Goal: Task Accomplishment & Management: Complete application form

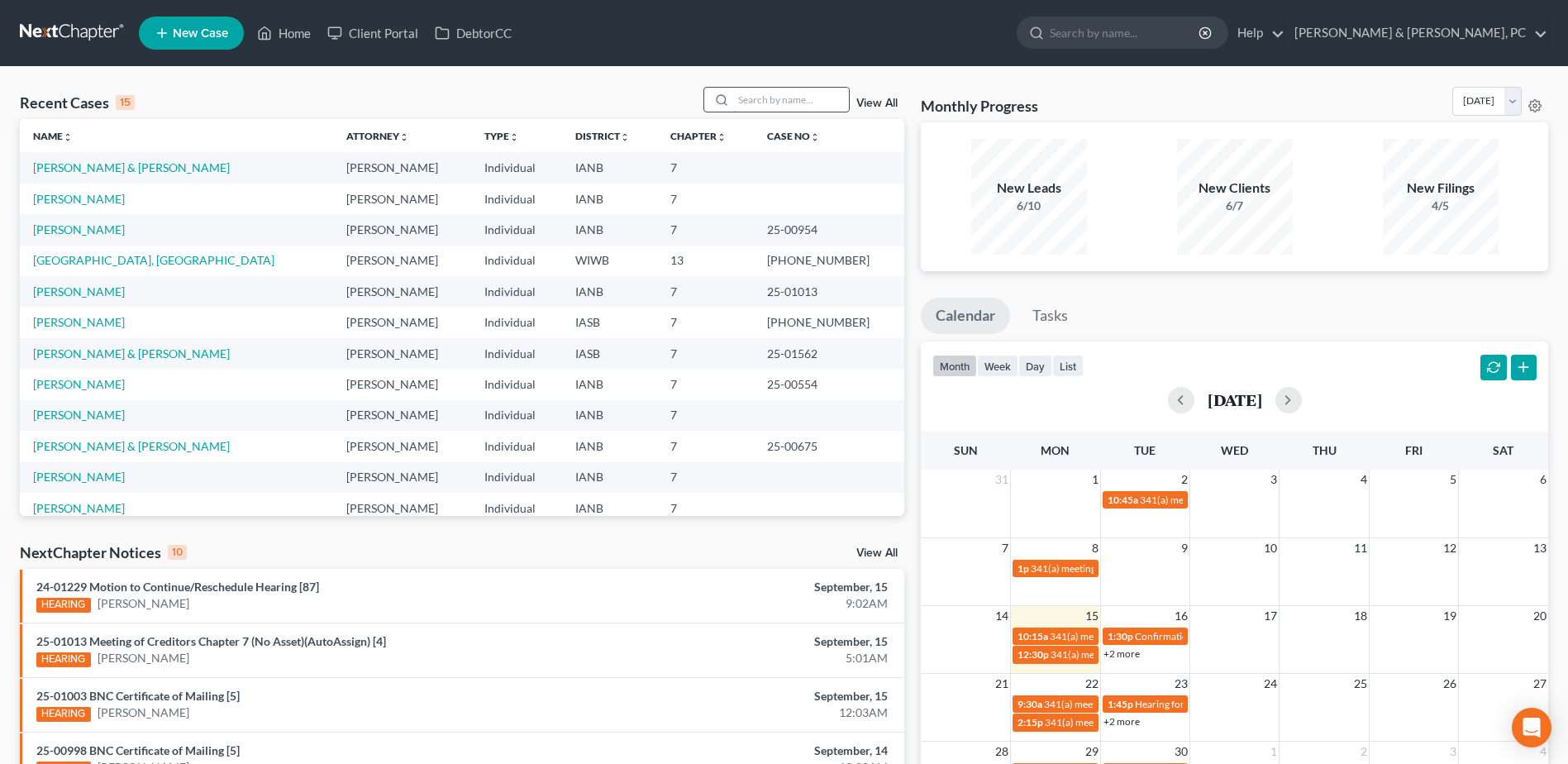
click at [744, 97] on input "search" at bounding box center [791, 100] width 116 height 24
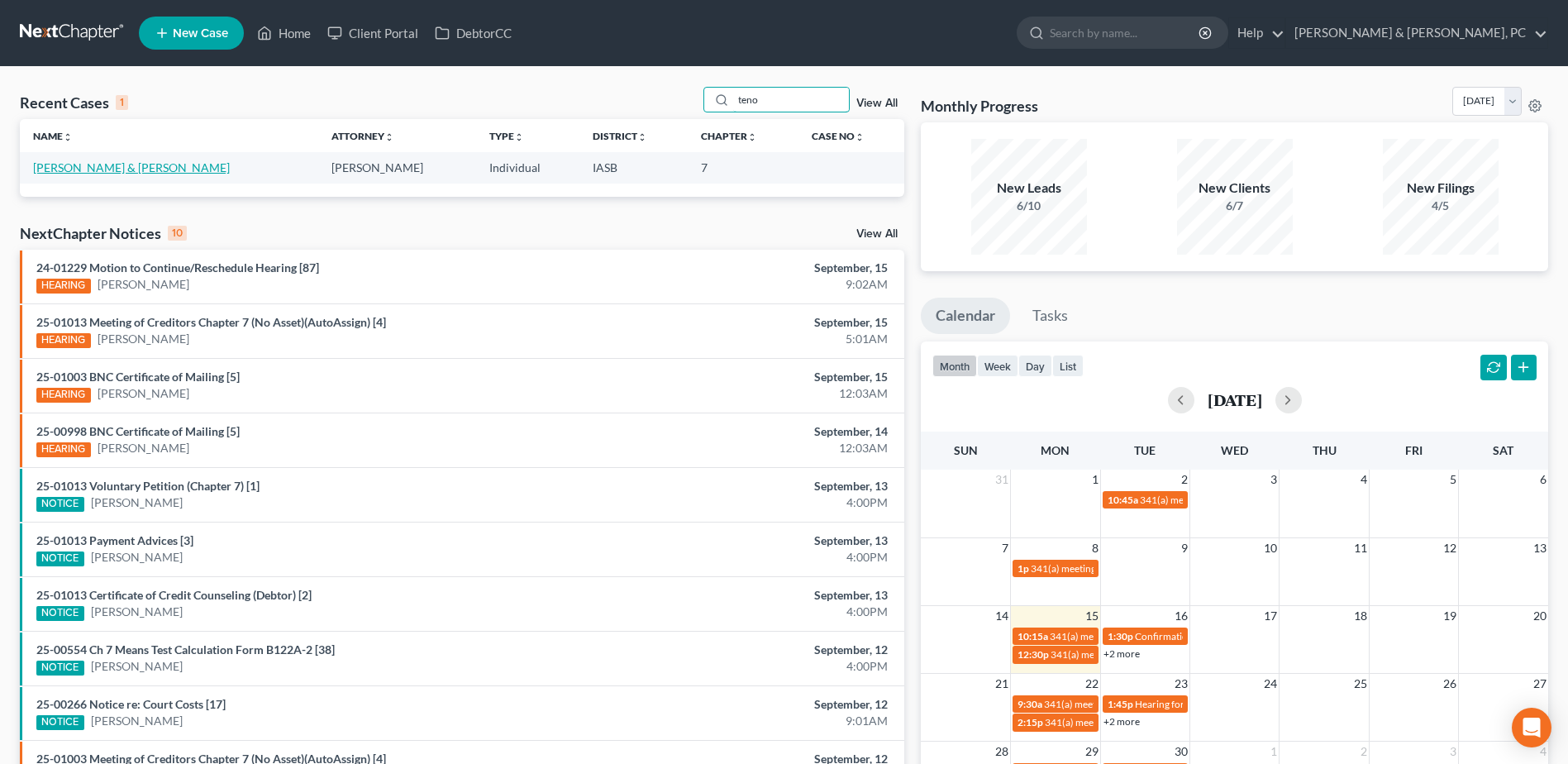
type input "teno"
click at [98, 171] on link "[PERSON_NAME] & [PERSON_NAME]" at bounding box center [131, 167] width 196 height 14
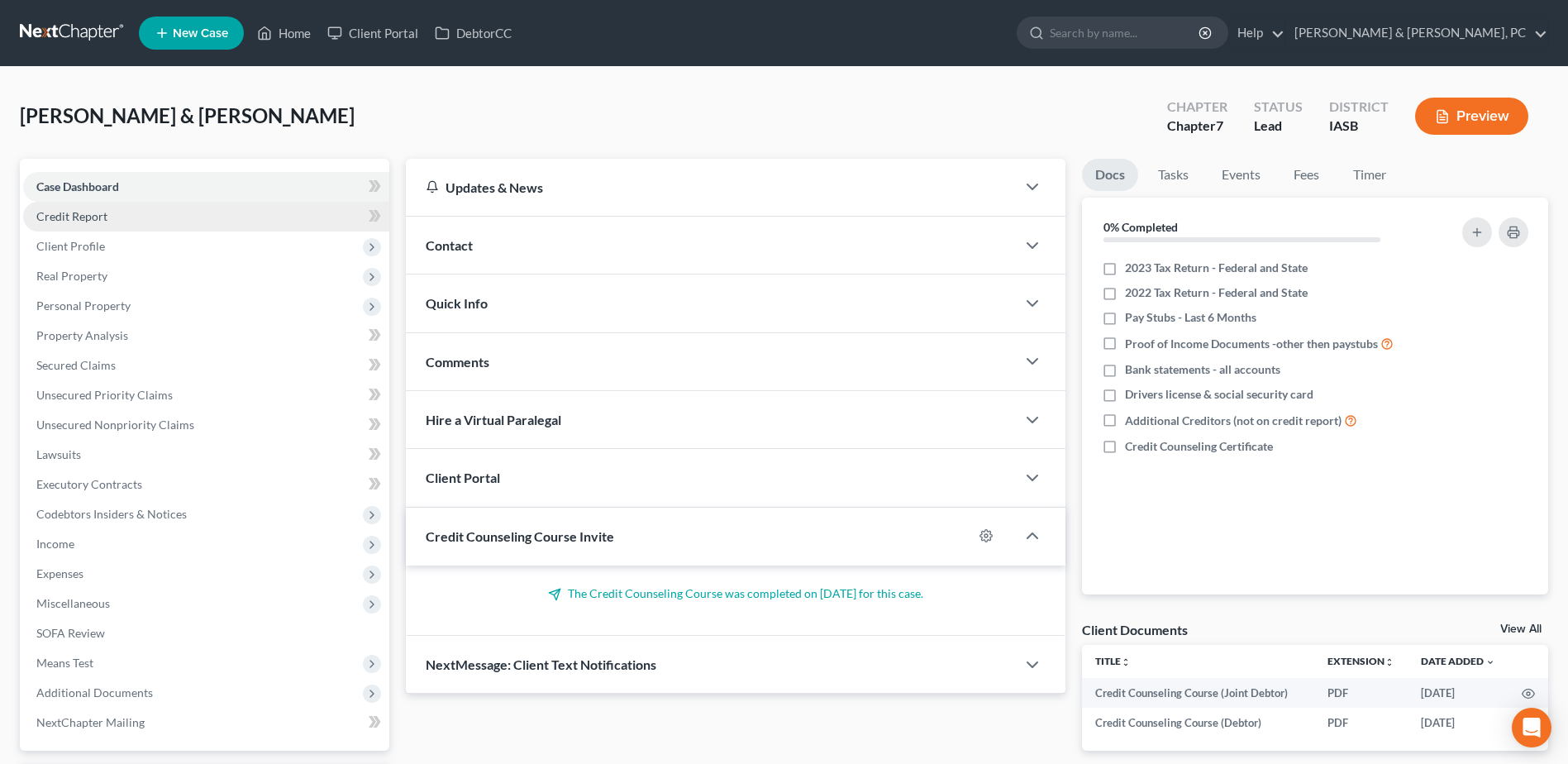
click at [119, 219] on link "Credit Report" at bounding box center [206, 216] width 366 height 30
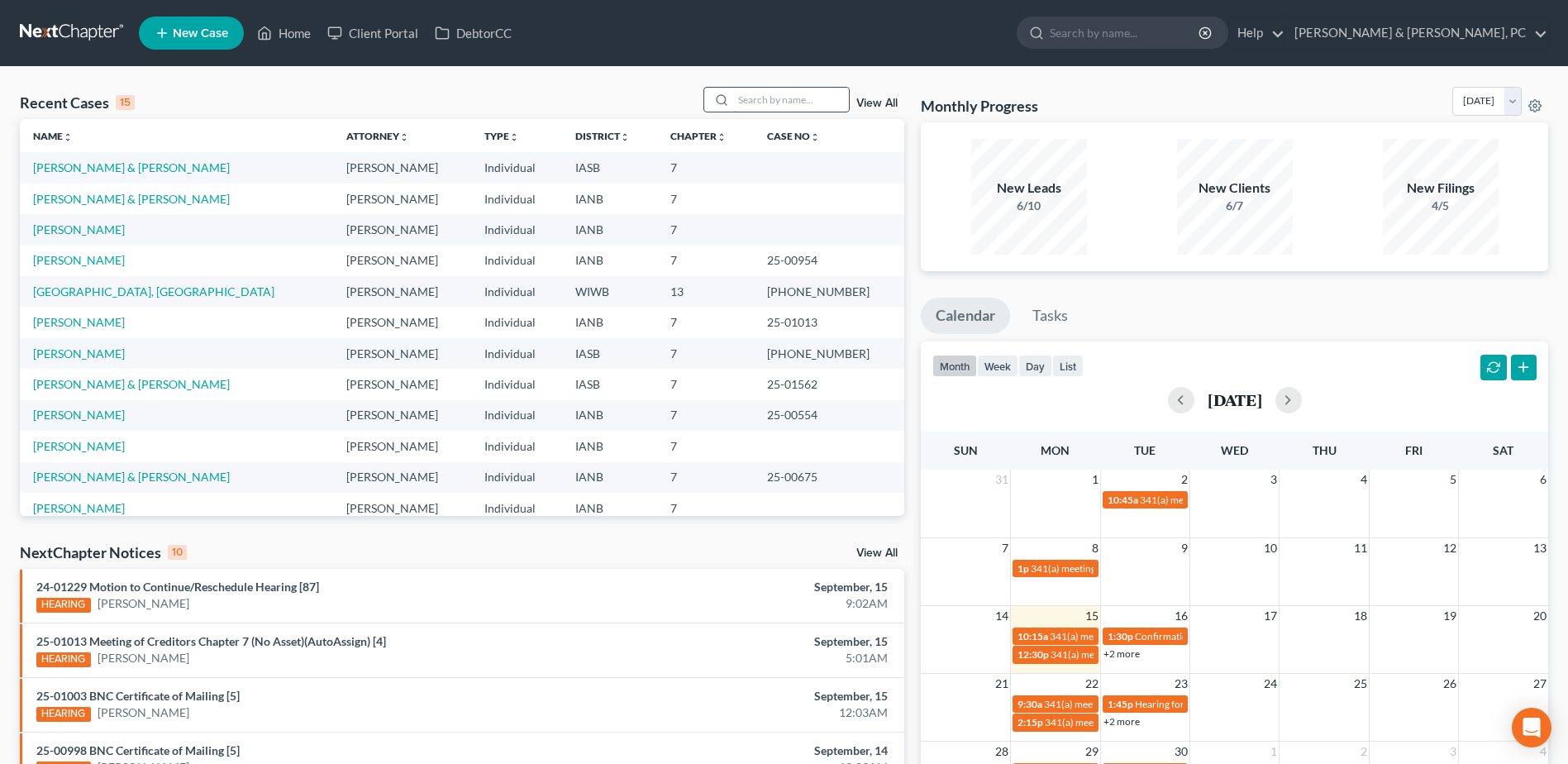
click at [760, 105] on input "search" at bounding box center [791, 100] width 116 height 24
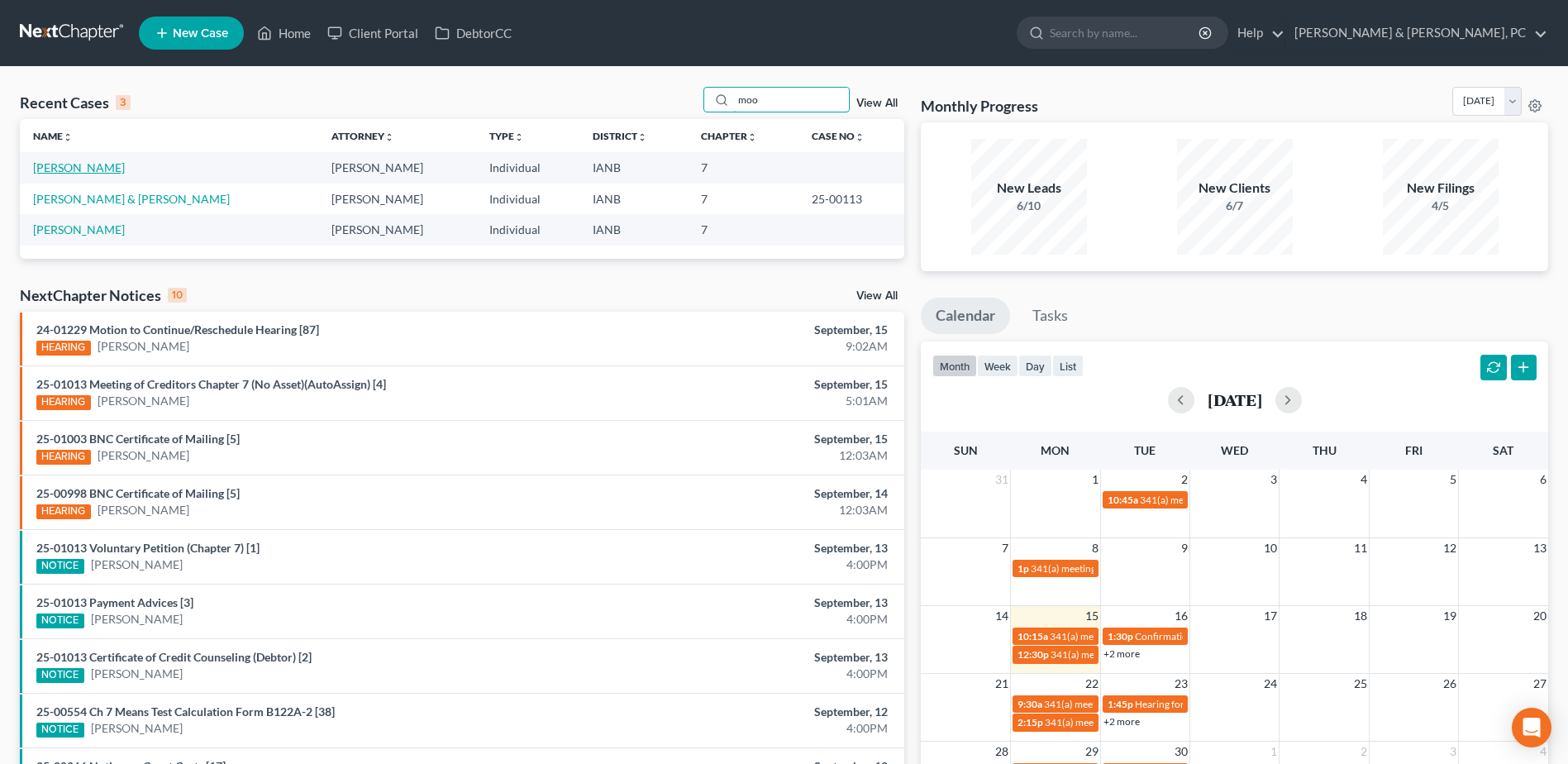
type input "moo"
click at [90, 167] on link "[PERSON_NAME]" at bounding box center [79, 167] width 91 height 14
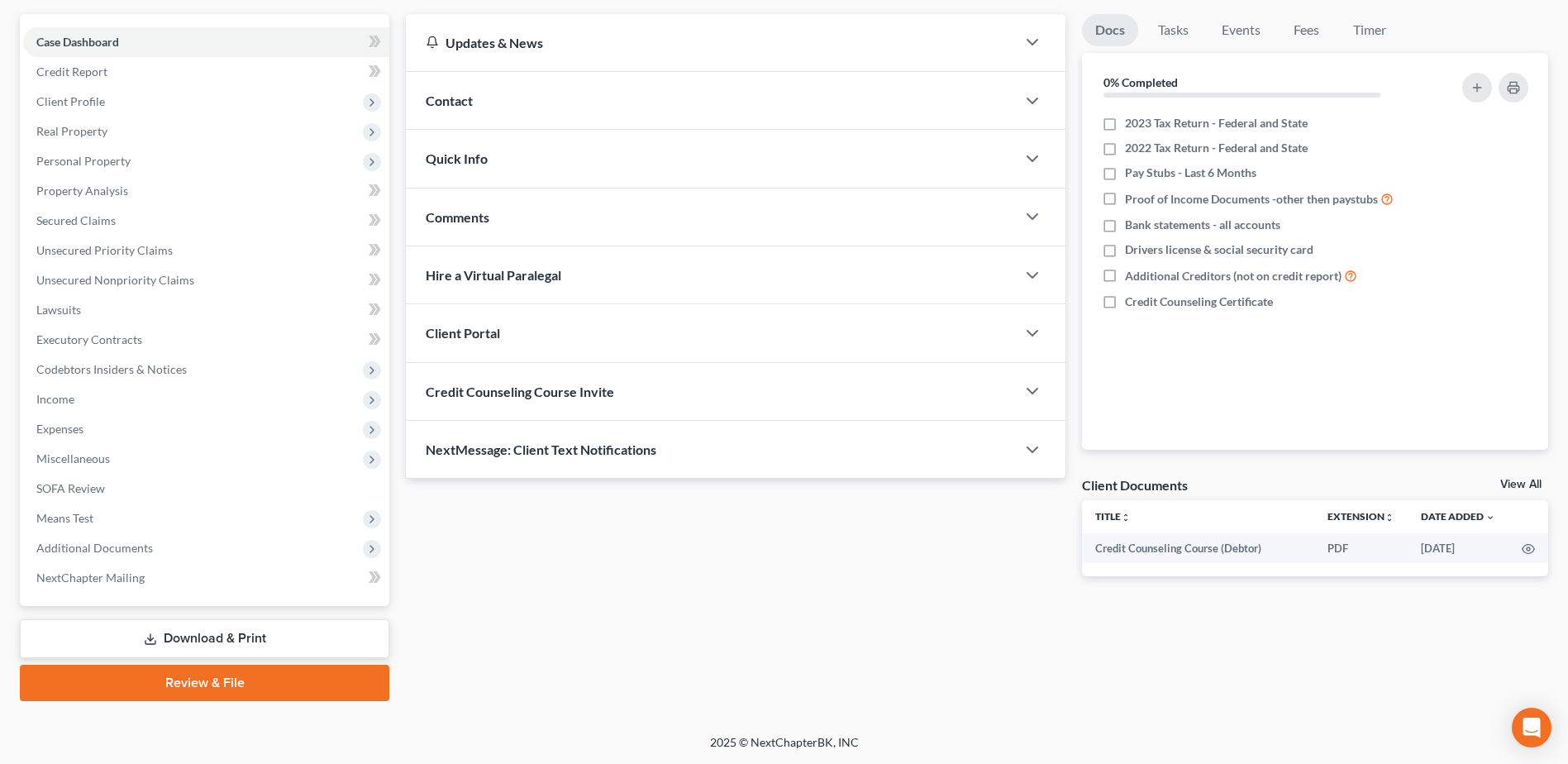
click at [154, 637] on icon at bounding box center [150, 639] width 13 height 13
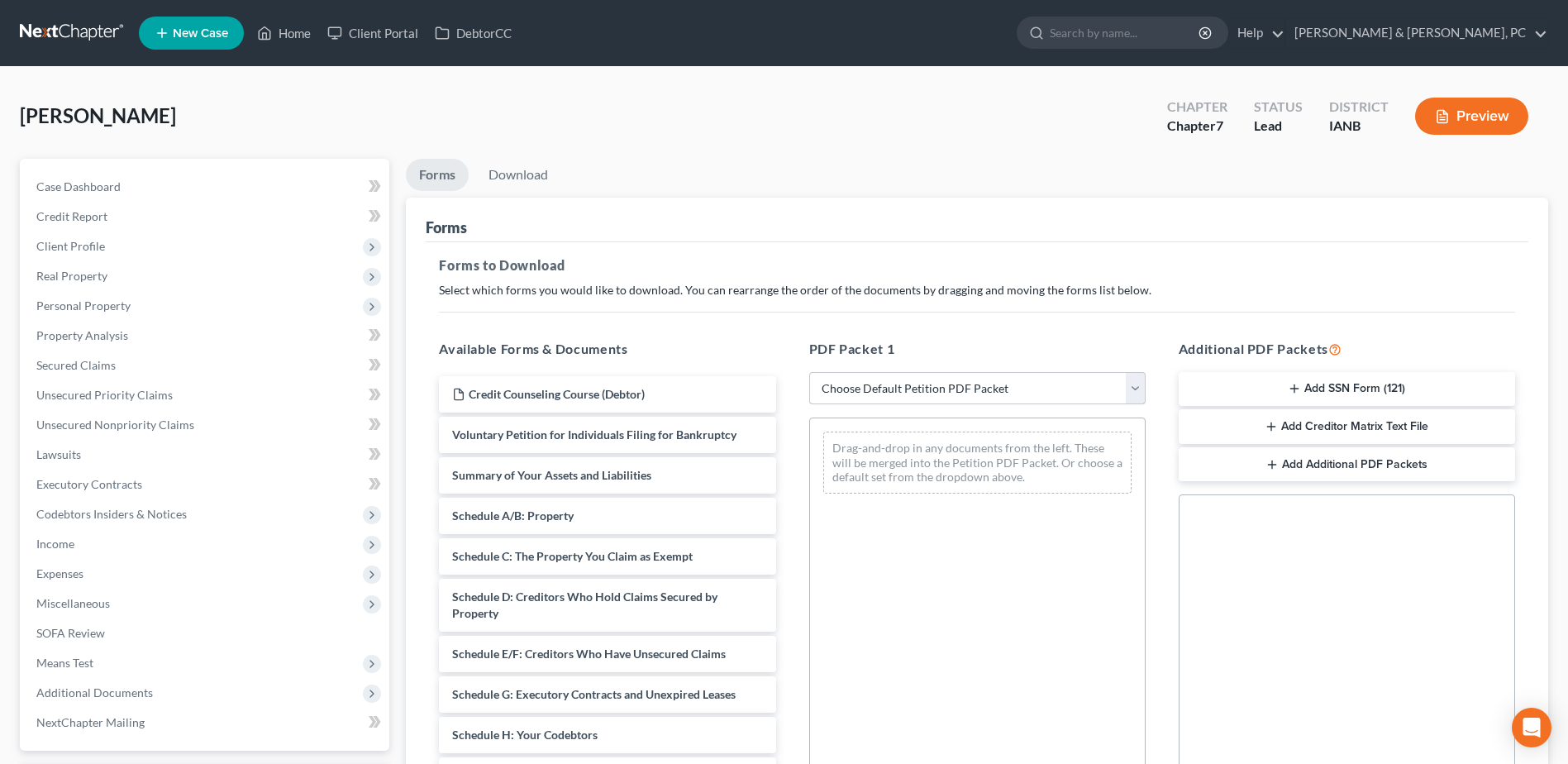
click at [892, 394] on select "Choose Default Petition PDF Packet Complete Bankruptcy Petition (all forms and …" at bounding box center [977, 388] width 336 height 33
select select "0"
click at [809, 372] on select "Choose Default Petition PDF Packet Complete Bankruptcy Petition (all forms and …" at bounding box center [977, 388] width 336 height 33
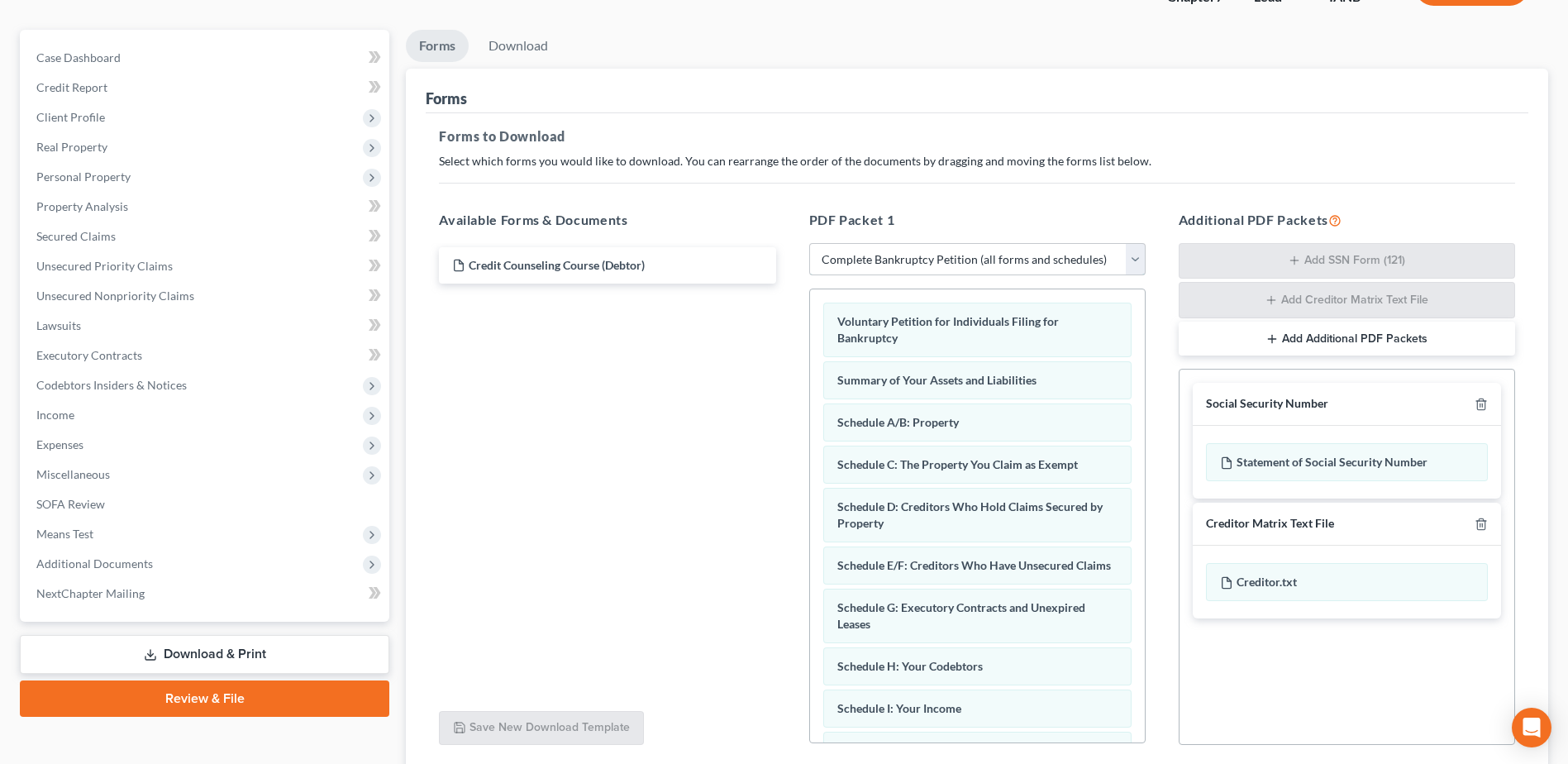
scroll to position [259, 0]
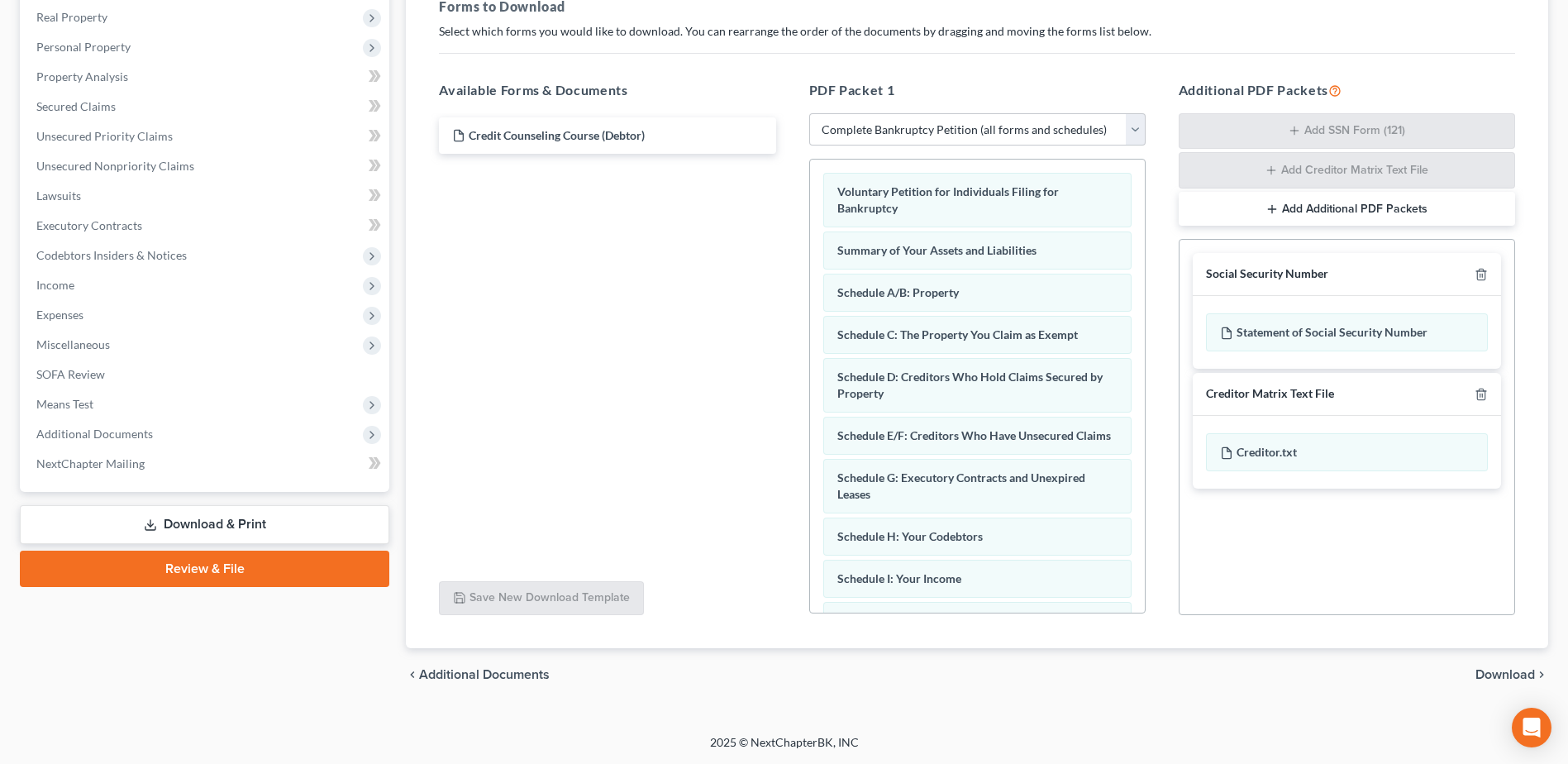
click at [1507, 671] on span "Download" at bounding box center [1506, 674] width 60 height 13
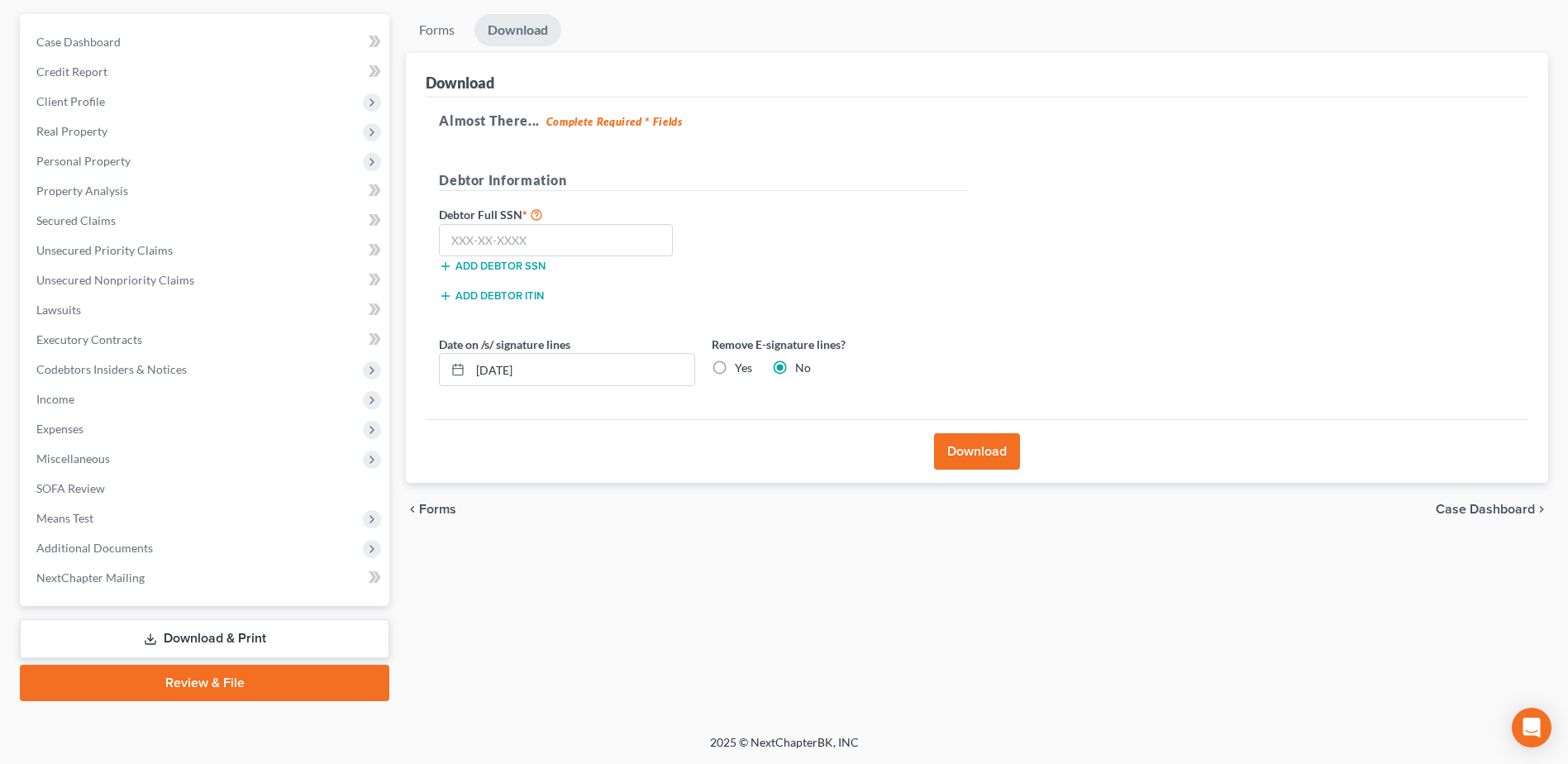
scroll to position [144, 0]
paste input "478-78-9907"
type input "478-78-9907"
click at [735, 363] on label "Yes" at bounding box center [743, 367] width 17 height 16
click at [742, 363] on input "Yes" at bounding box center [747, 365] width 11 height 11
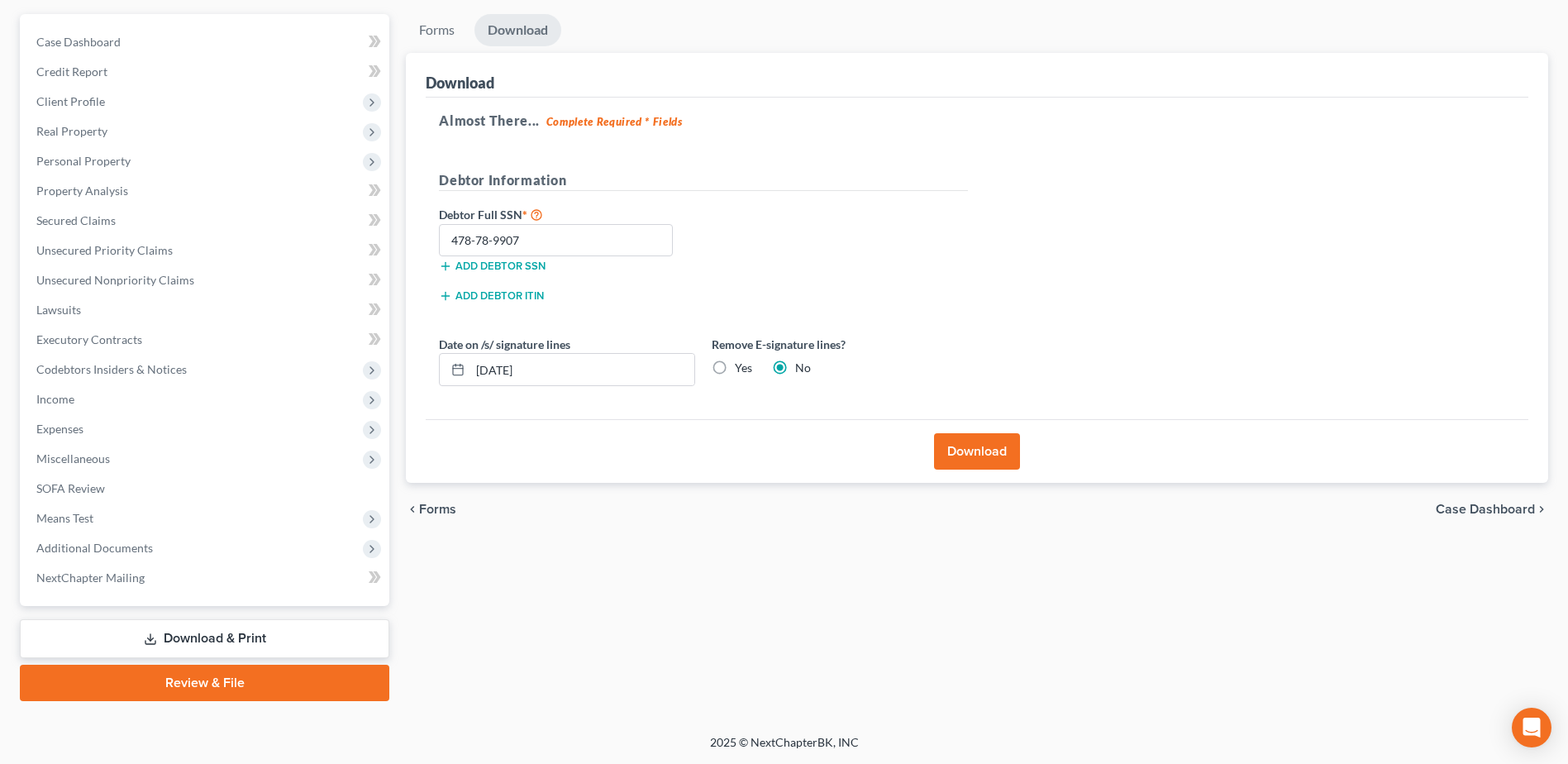
radio input "true"
radio input "false"
click at [961, 446] on button "Download" at bounding box center [976, 451] width 86 height 37
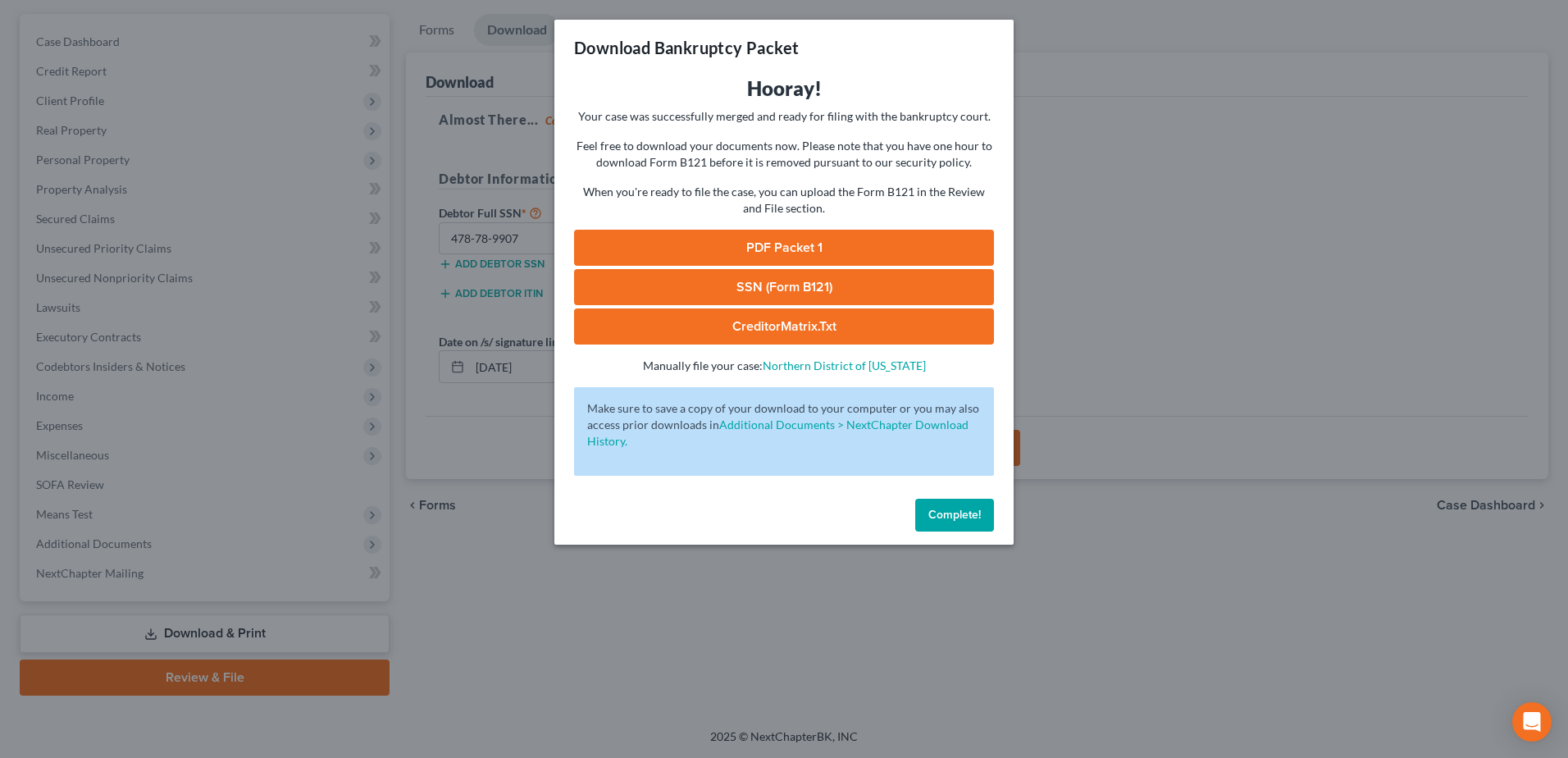
click at [923, 252] on link "PDF Packet 1" at bounding box center [784, 247] width 420 height 36
click at [709, 292] on link "SSN (Form B121)" at bounding box center [784, 287] width 420 height 36
click at [976, 509] on span "Complete!" at bounding box center [954, 514] width 52 height 14
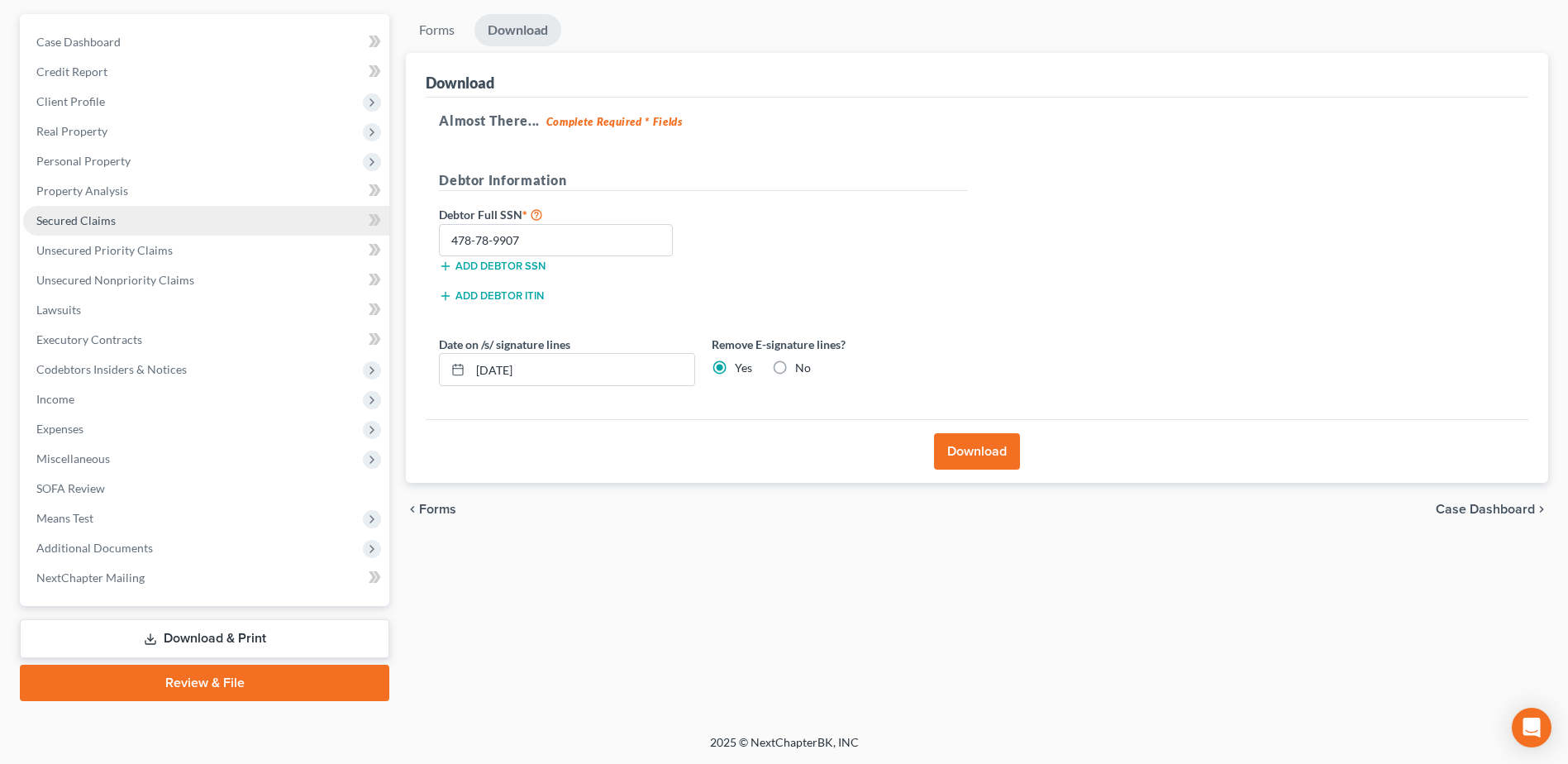
click at [184, 230] on link "Secured Claims" at bounding box center [206, 220] width 366 height 30
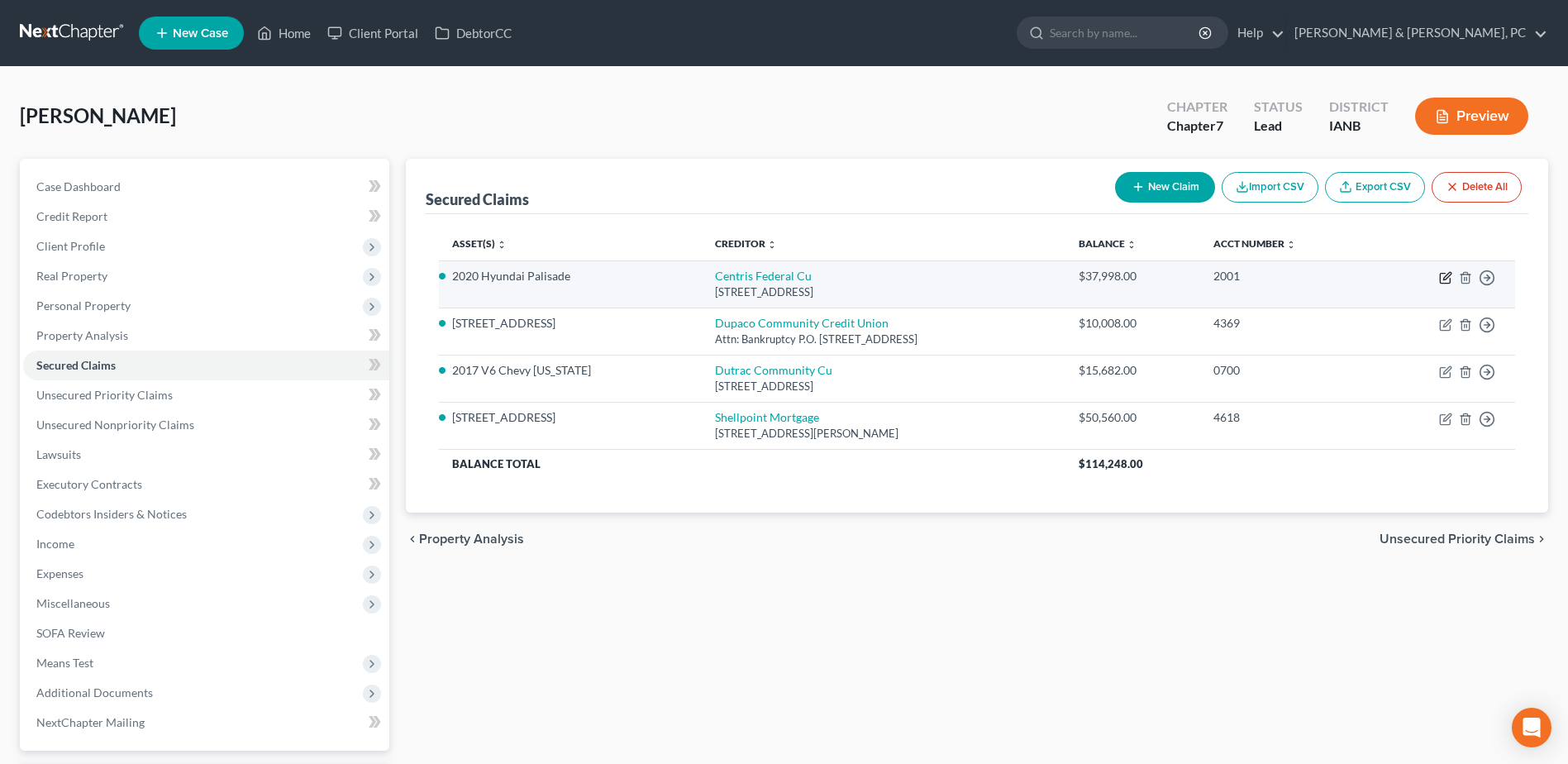
click at [1451, 274] on icon "button" at bounding box center [1447, 276] width 8 height 8
select select "30"
select select "0"
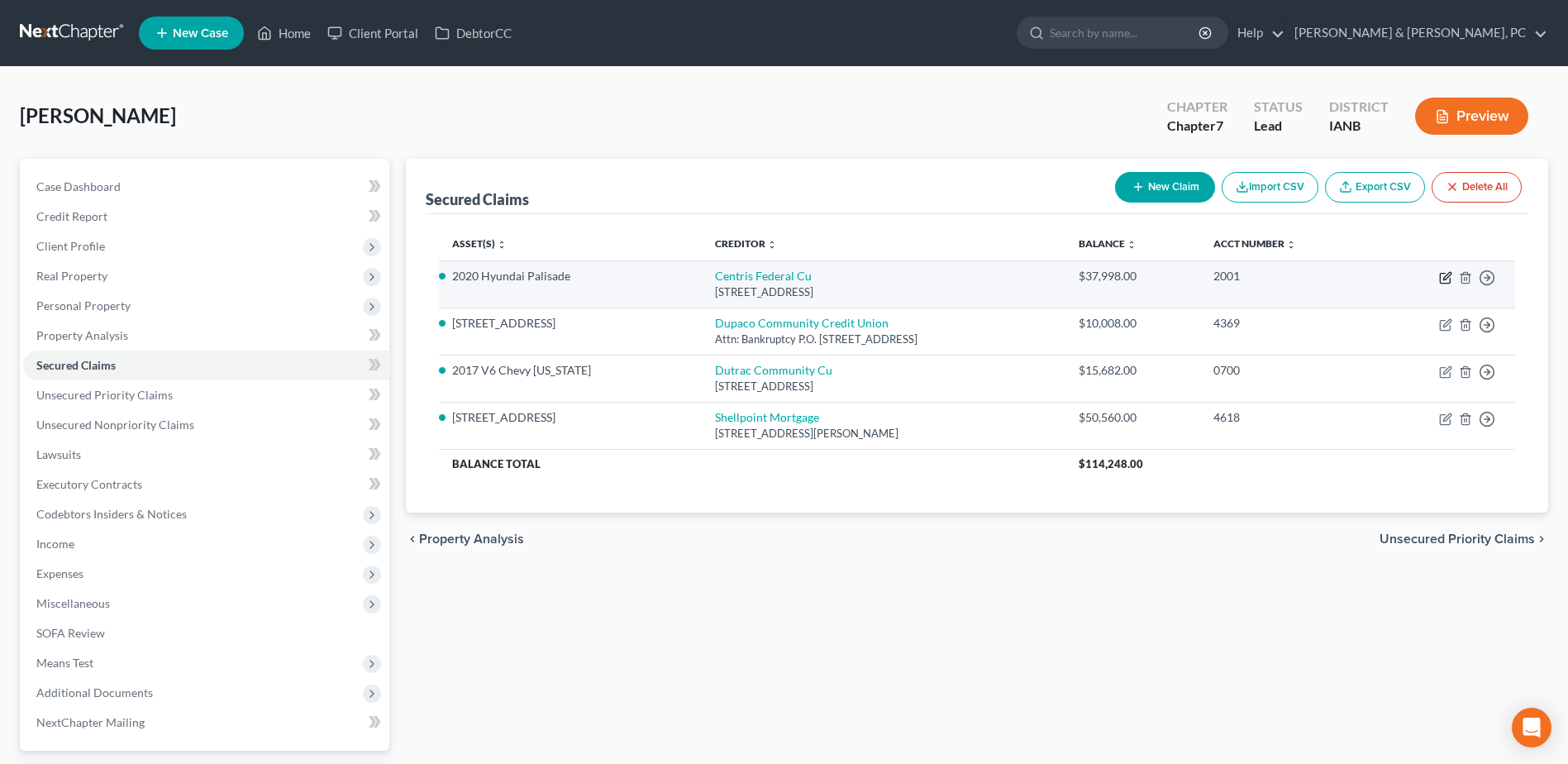
select select "3"
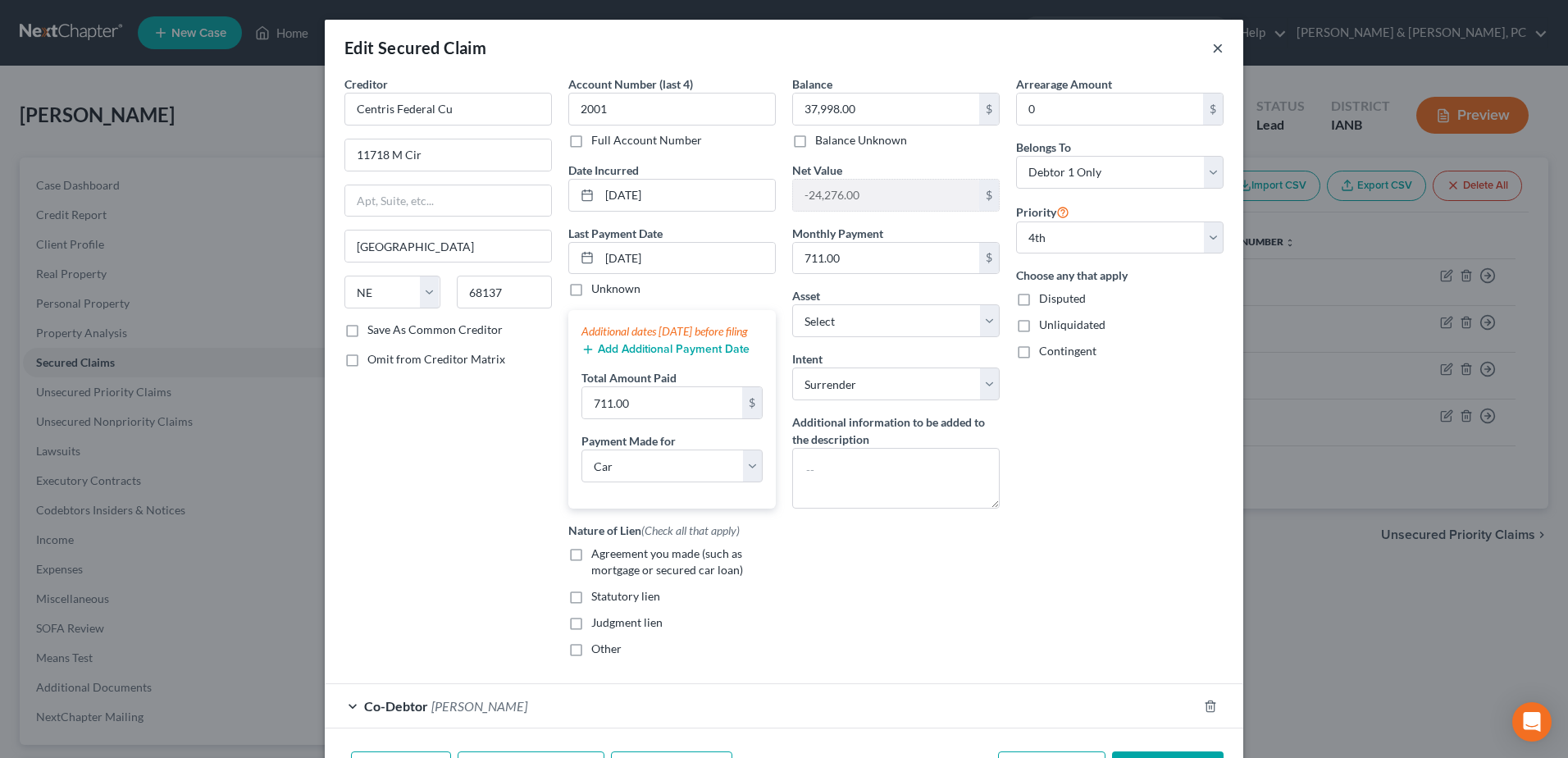
click at [1212, 39] on button "×" at bounding box center [1217, 47] width 12 height 19
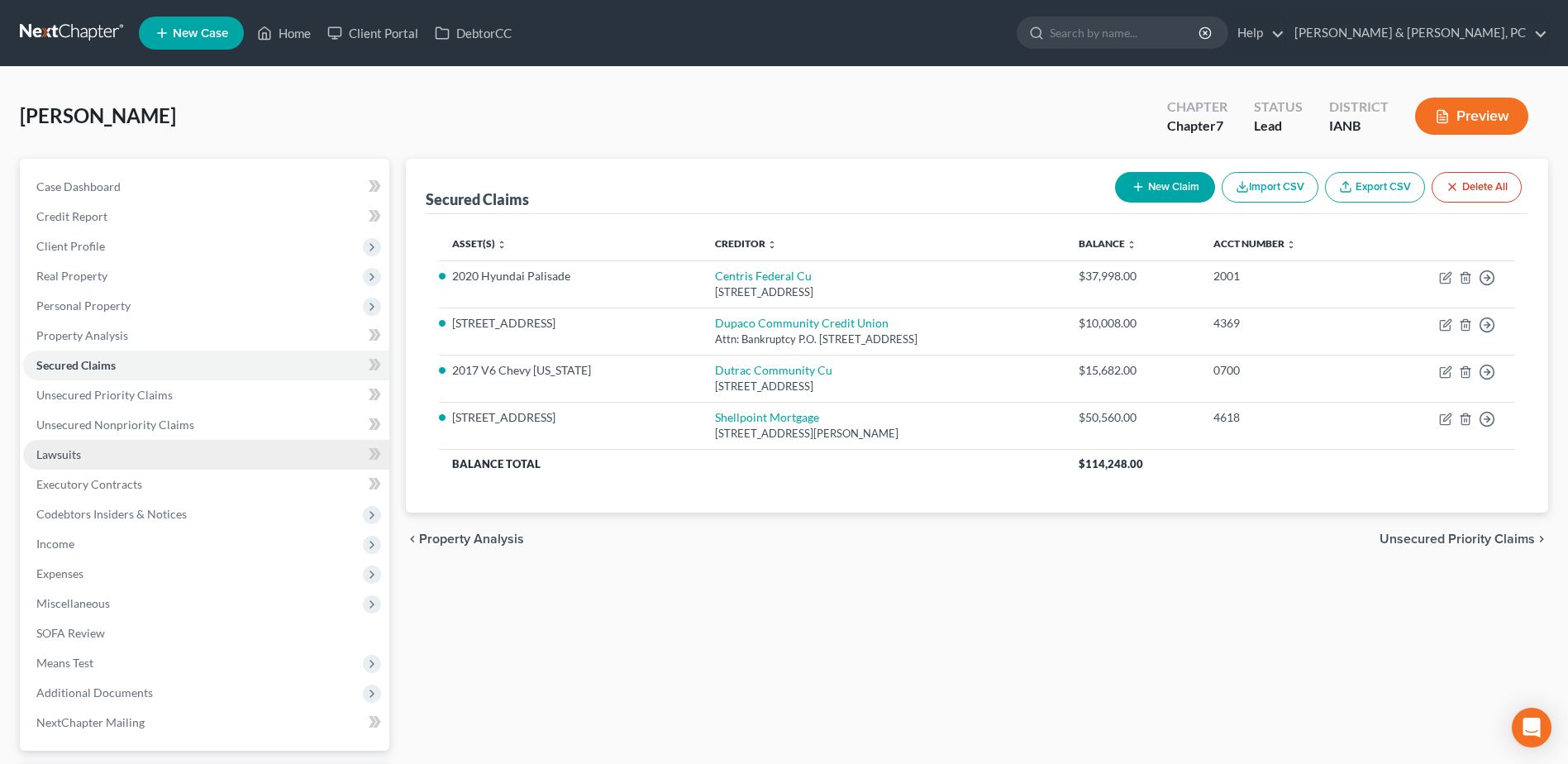
click at [77, 440] on link "Lawsuits" at bounding box center [206, 454] width 366 height 30
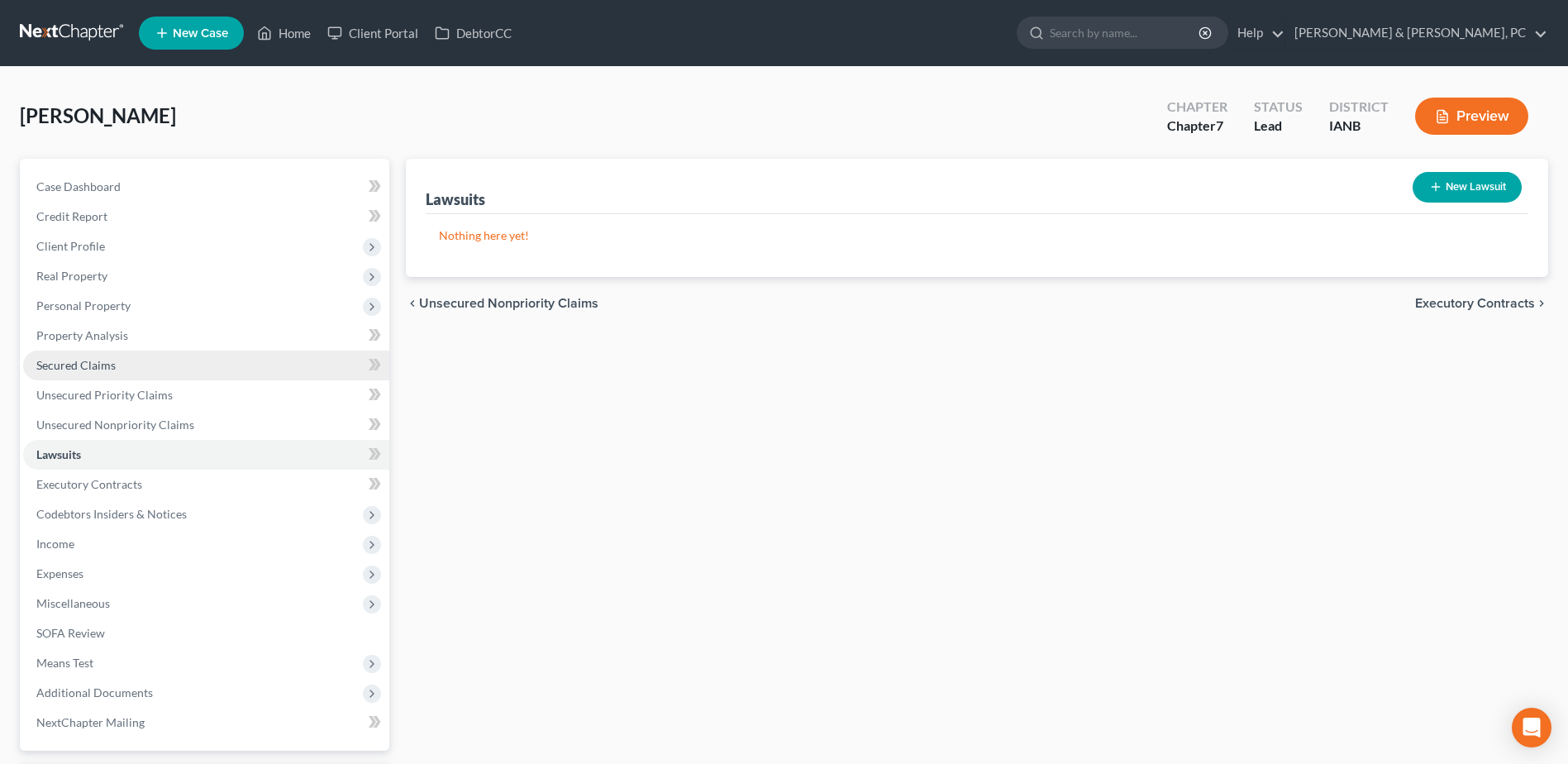
click at [161, 362] on link "Secured Claims" at bounding box center [206, 365] width 366 height 30
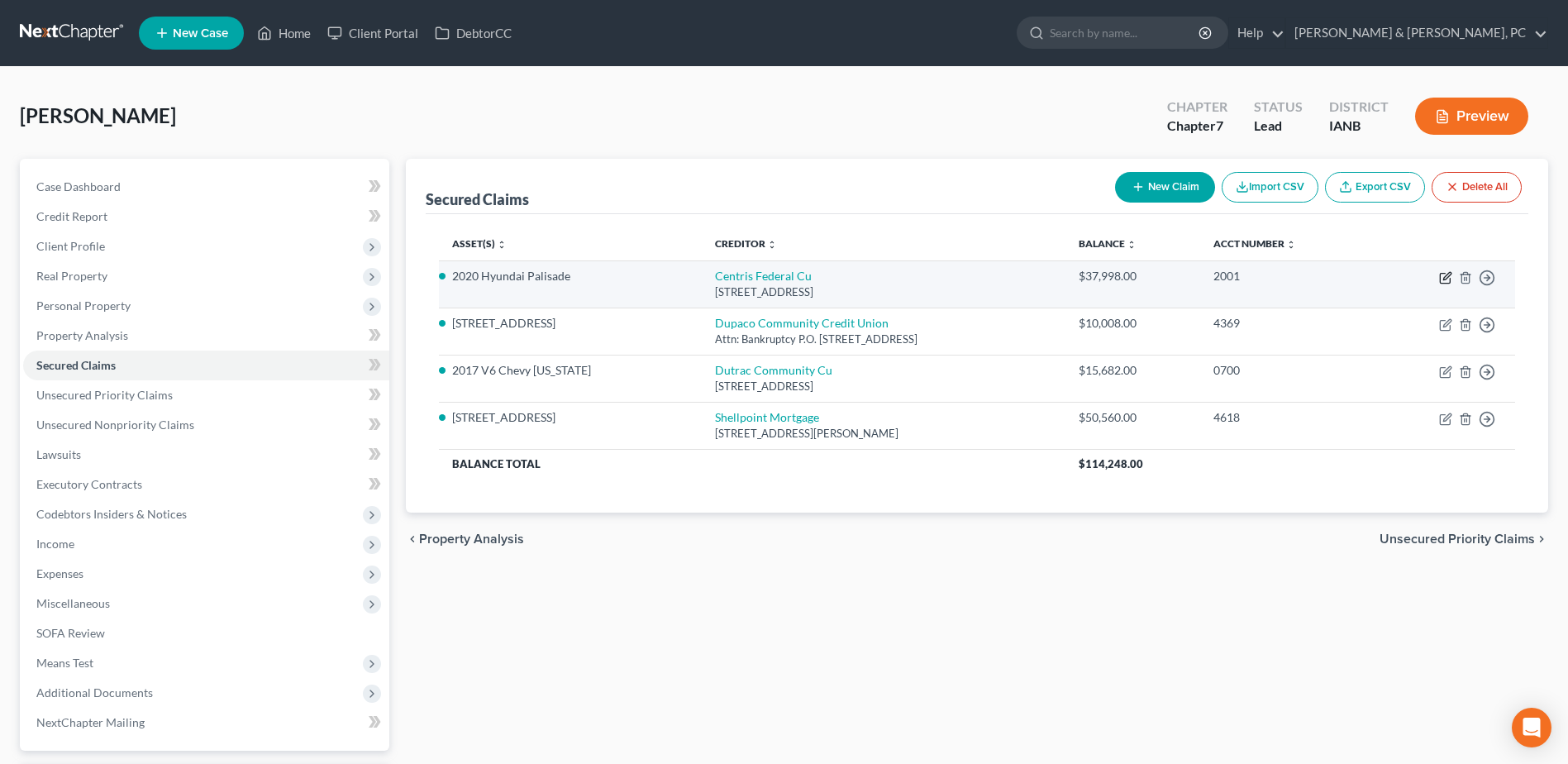
click at [1448, 278] on icon "button" at bounding box center [1445, 277] width 13 height 13
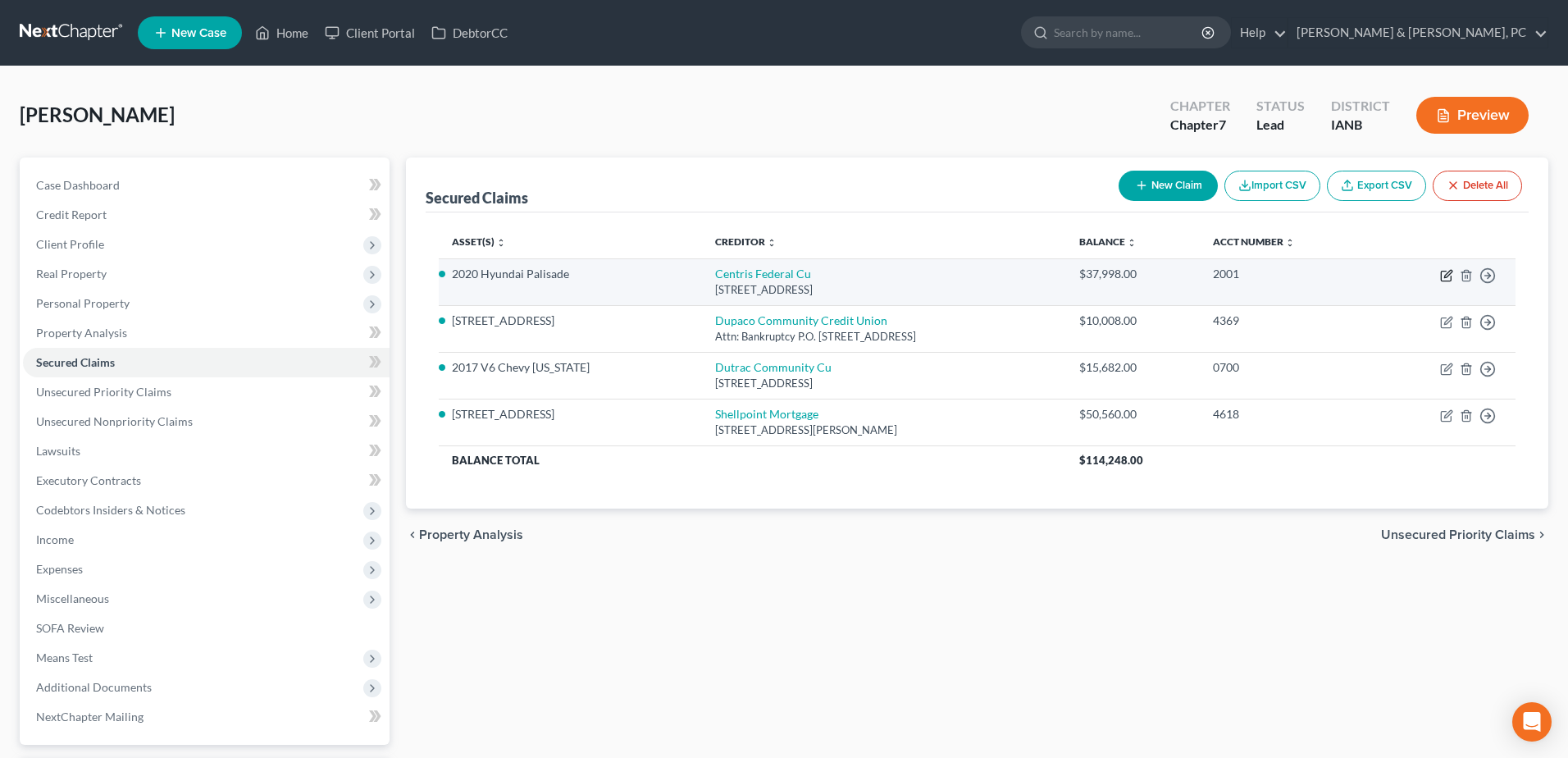
select select "30"
select select "0"
select select "4"
select select "0"
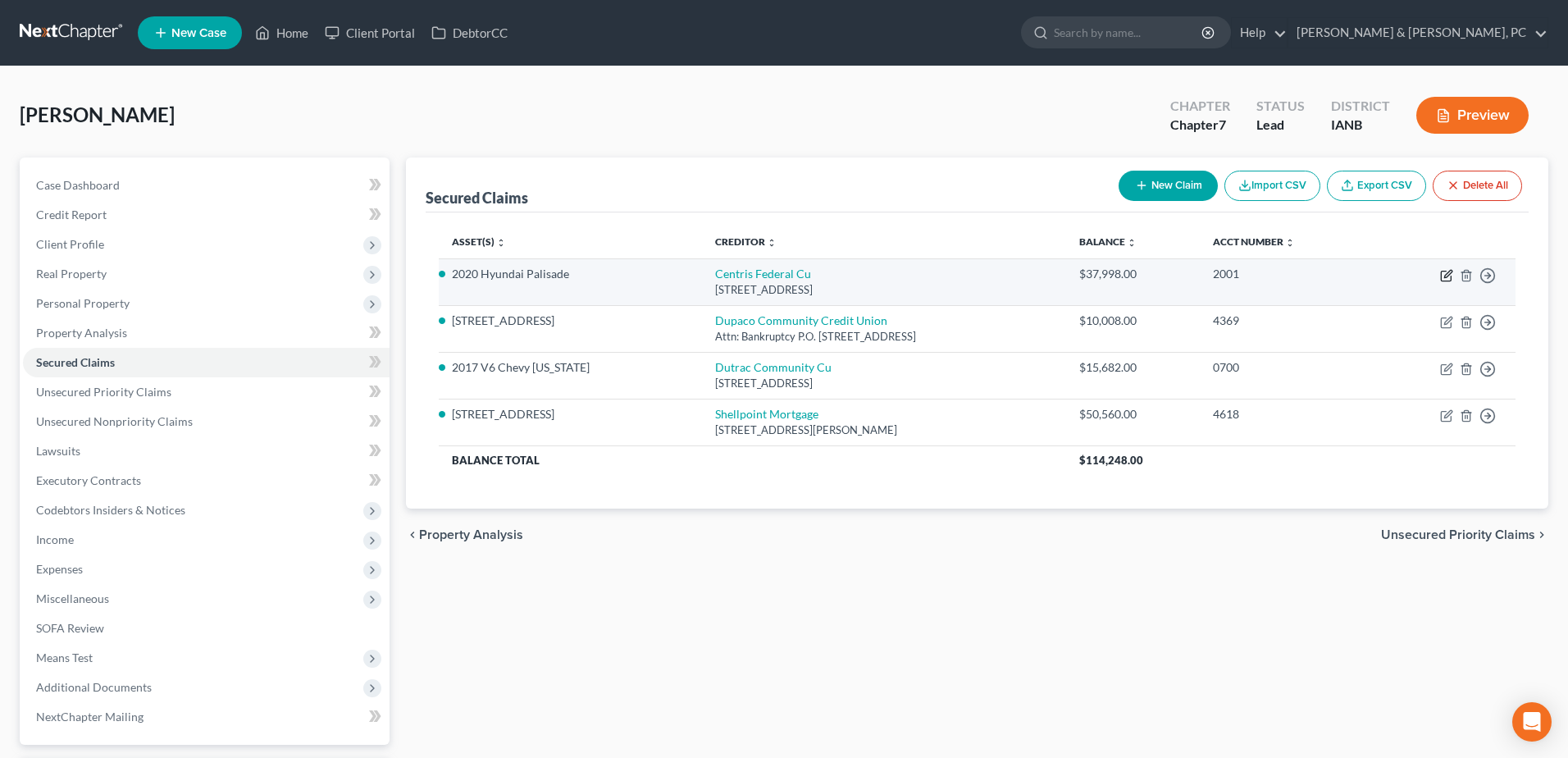
select select "3"
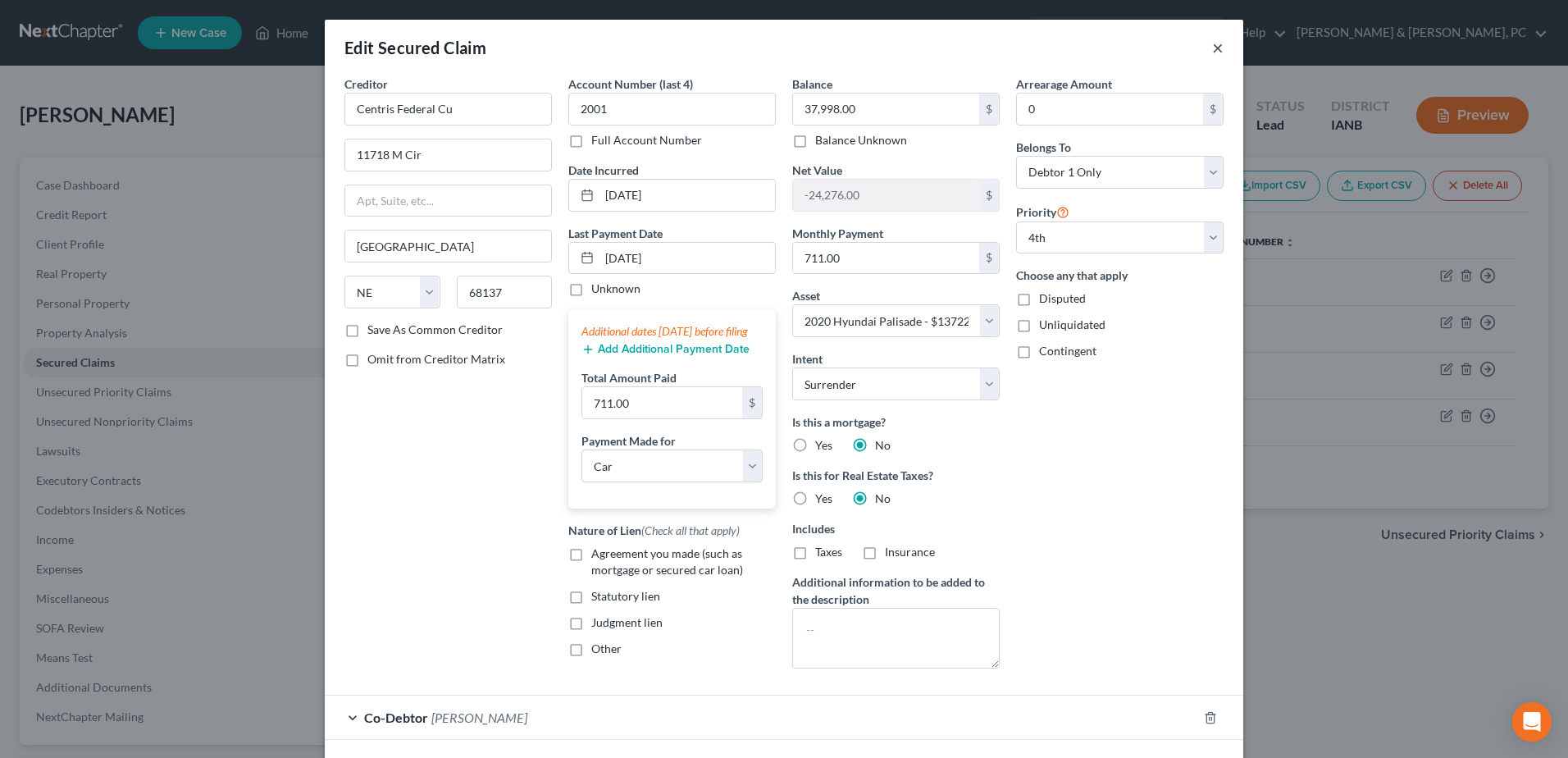
click at [1212, 53] on button "×" at bounding box center [1217, 47] width 12 height 19
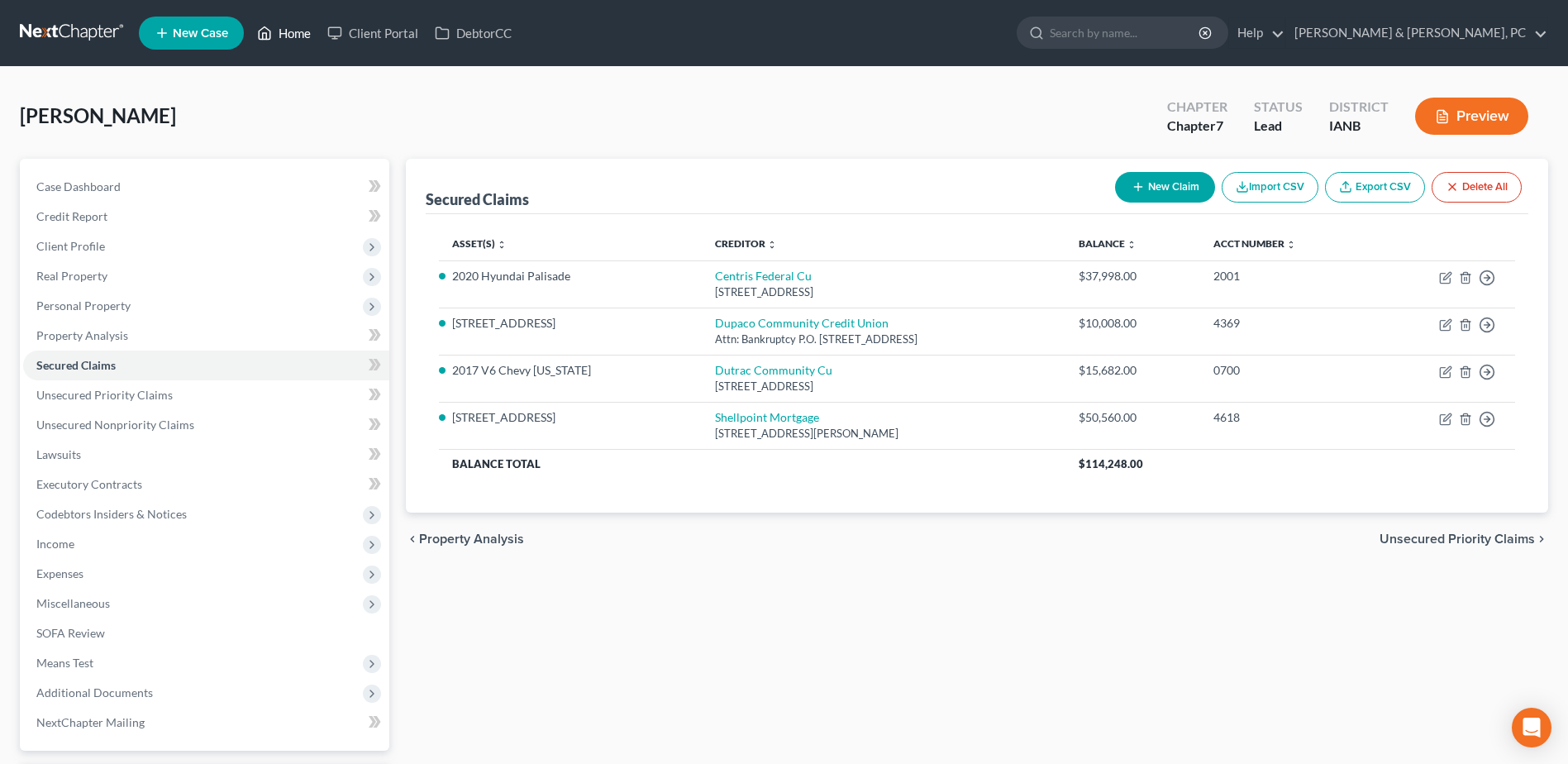
click at [301, 32] on link "Home" at bounding box center [284, 32] width 70 height 30
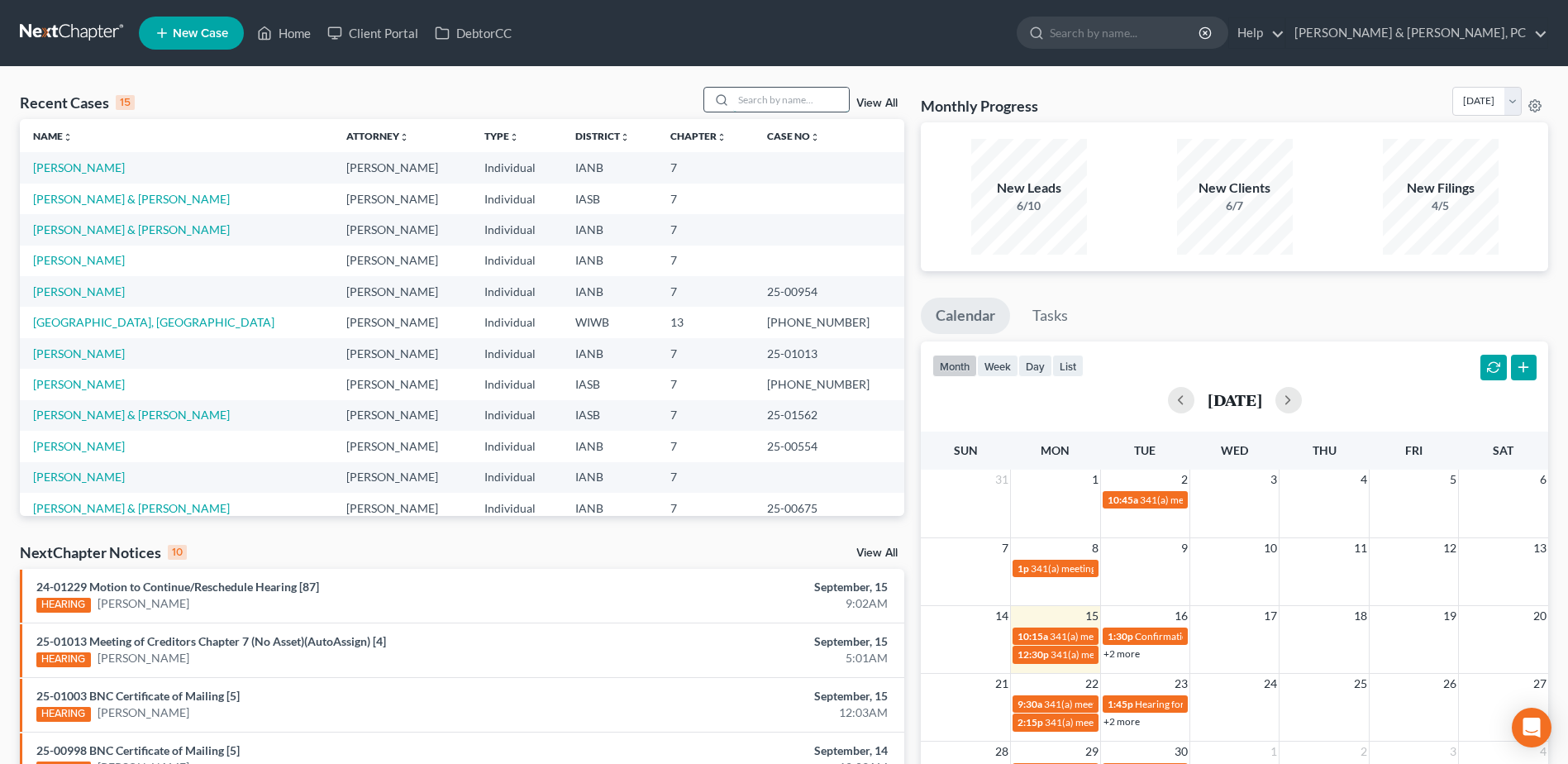
click at [803, 90] on input "search" at bounding box center [791, 100] width 116 height 24
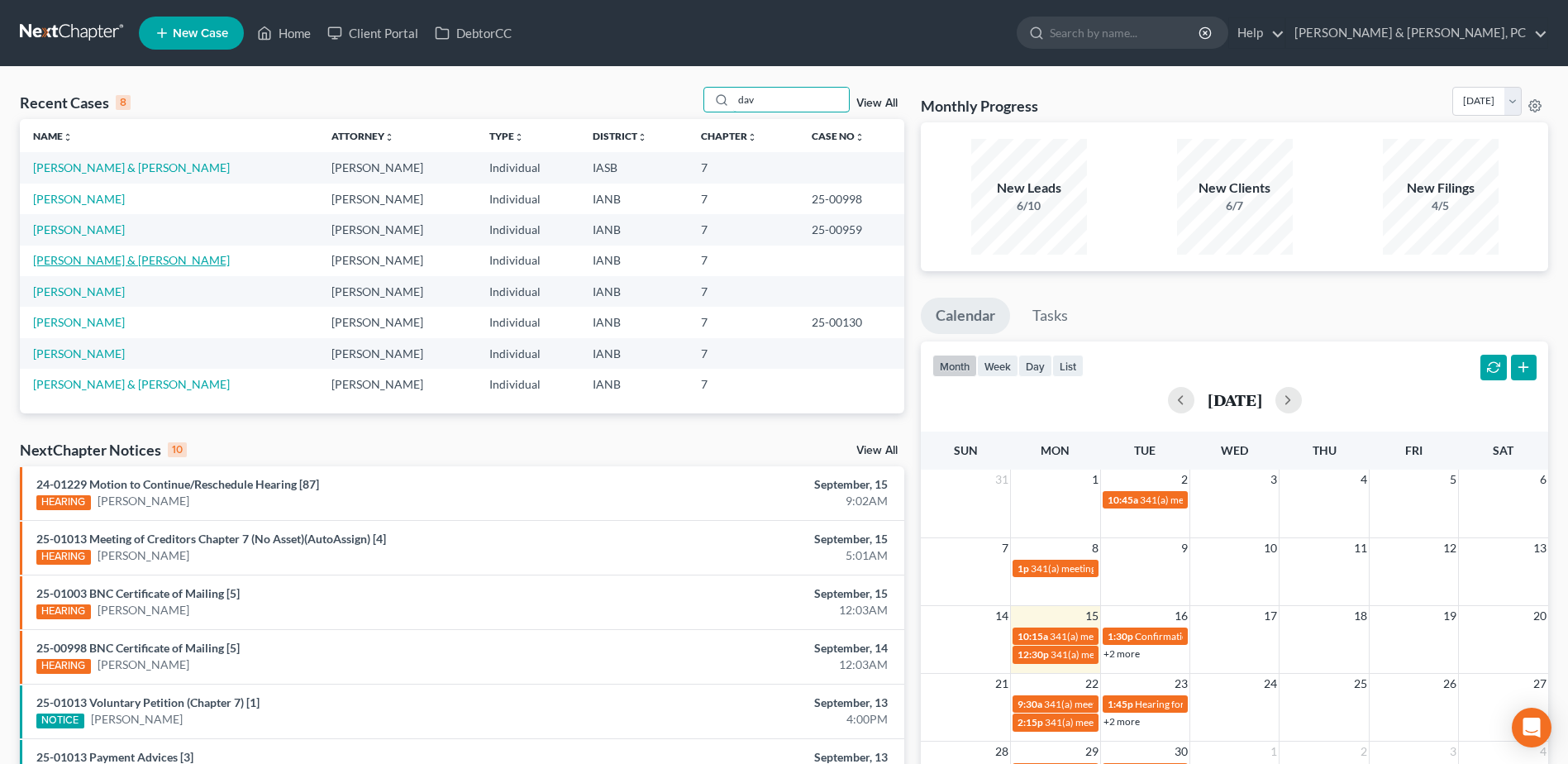
type input "dav"
click at [98, 260] on link "[PERSON_NAME] & [PERSON_NAME]" at bounding box center [131, 260] width 196 height 14
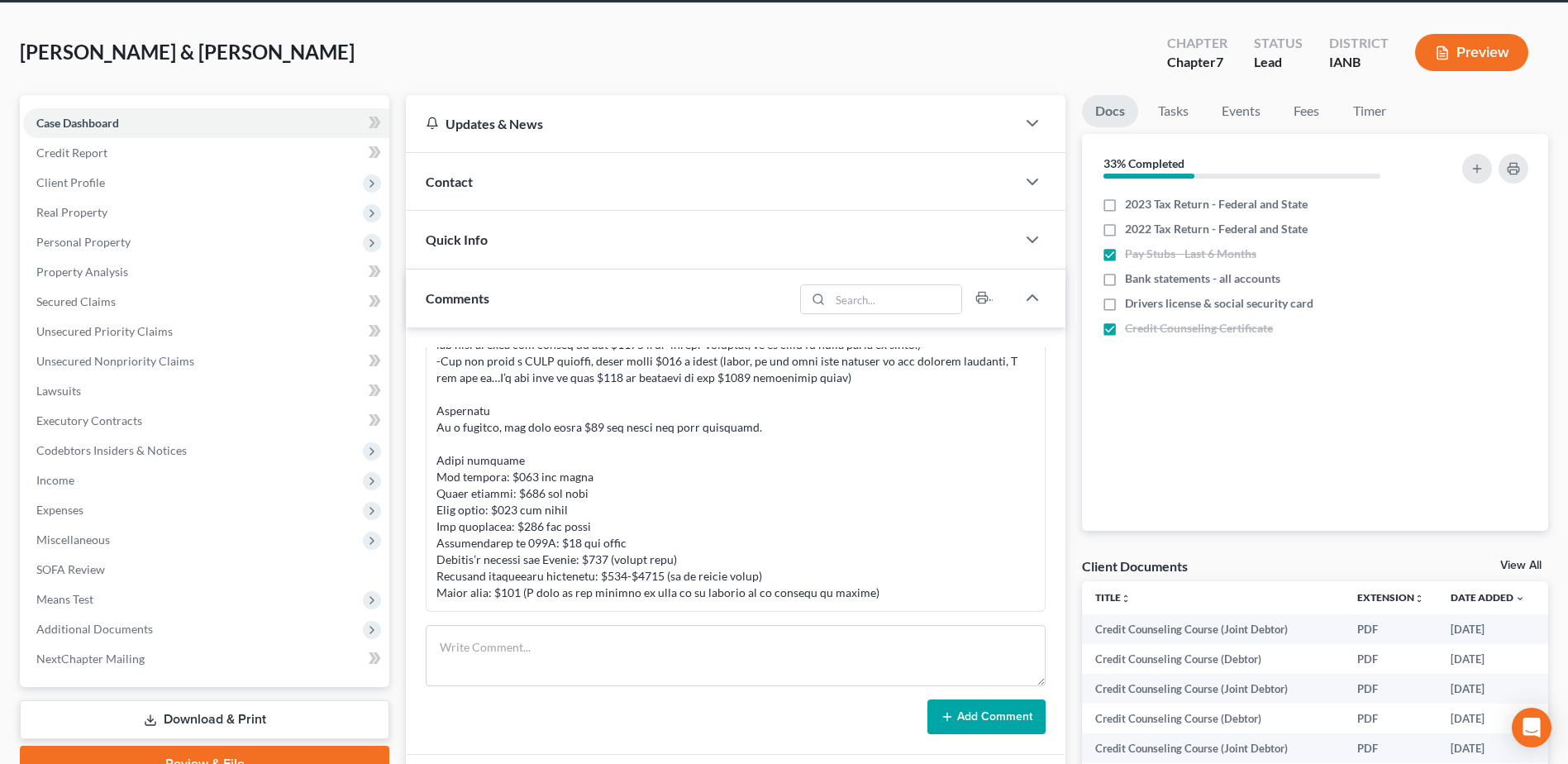
scroll to position [166, 0]
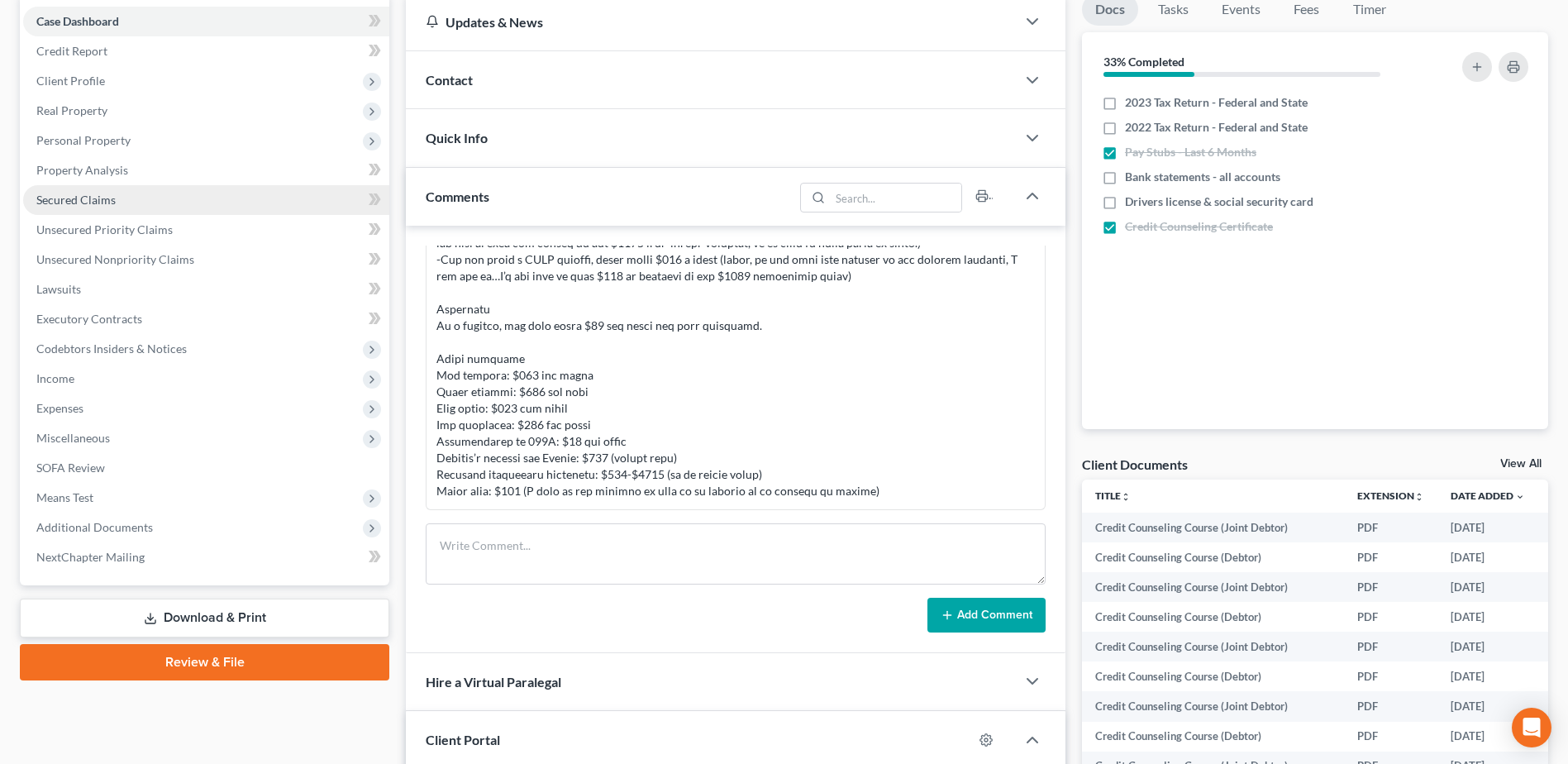
click at [72, 210] on link "Secured Claims" at bounding box center [206, 200] width 366 height 30
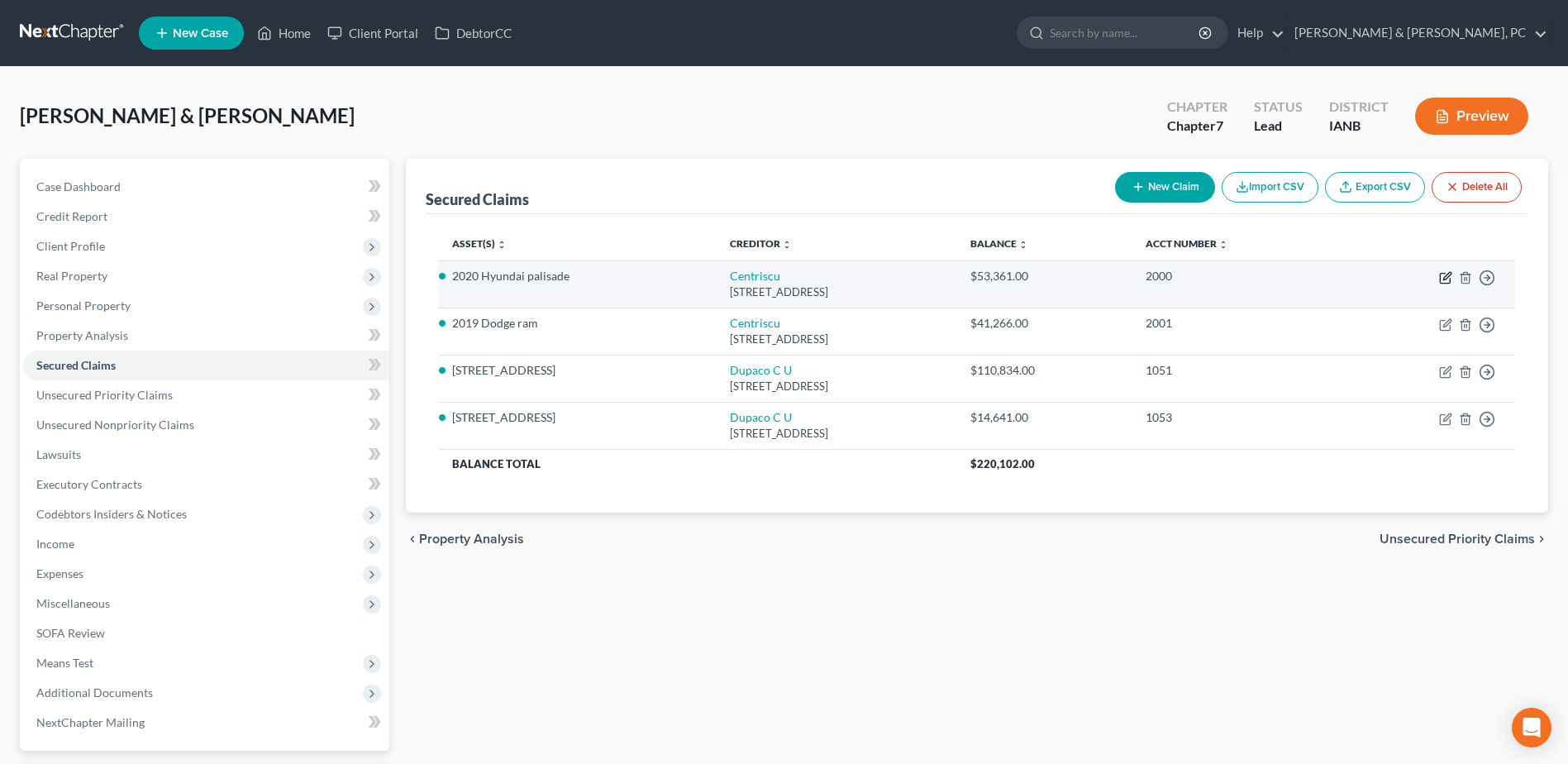
click at [1444, 277] on icon "button" at bounding box center [1447, 276] width 8 height 8
select select "30"
select select "0"
select select "4"
select select "0"
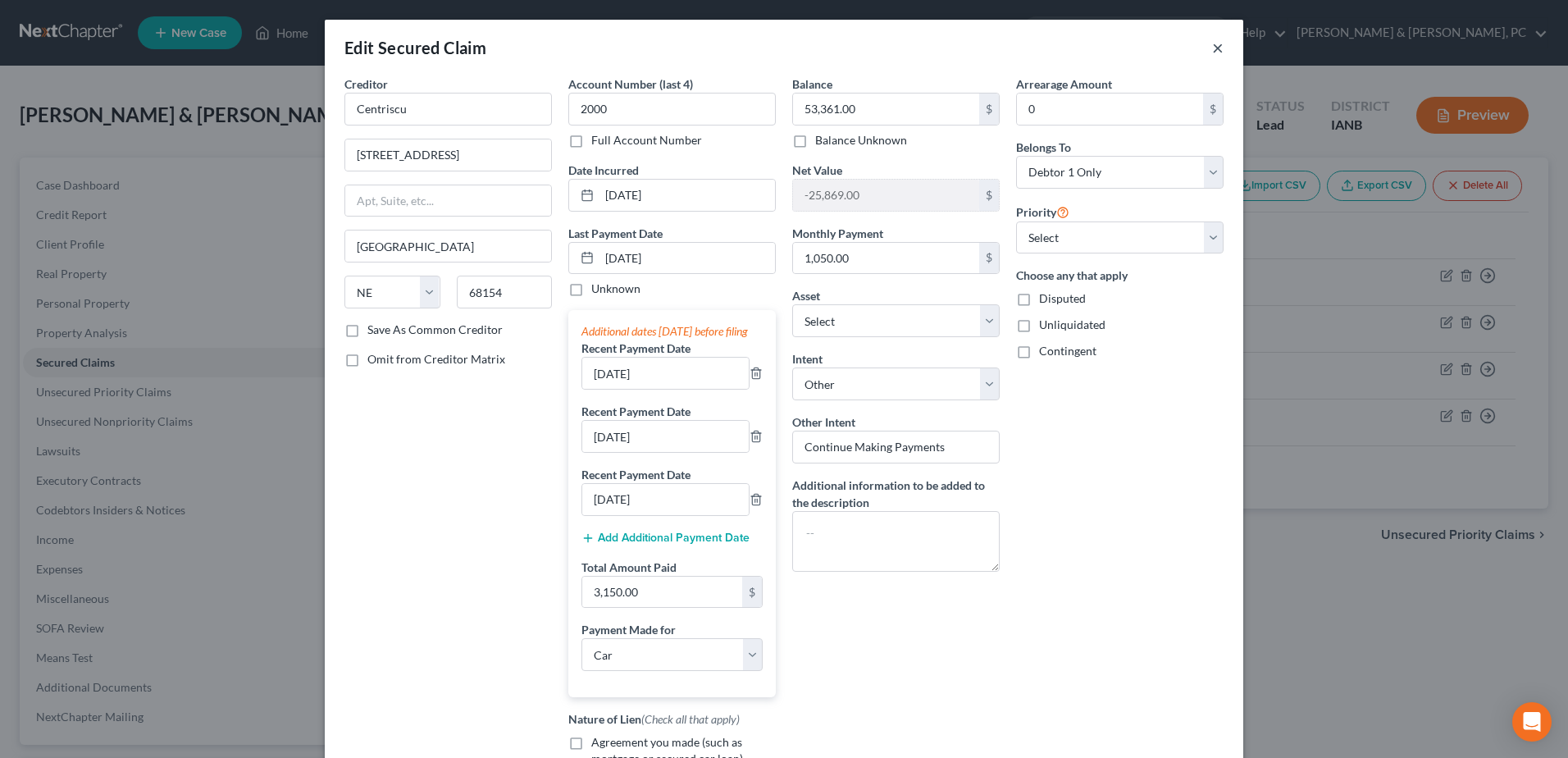
click at [1216, 45] on button "×" at bounding box center [1217, 47] width 12 height 19
